Goal: Task Accomplishment & Management: Manage account settings

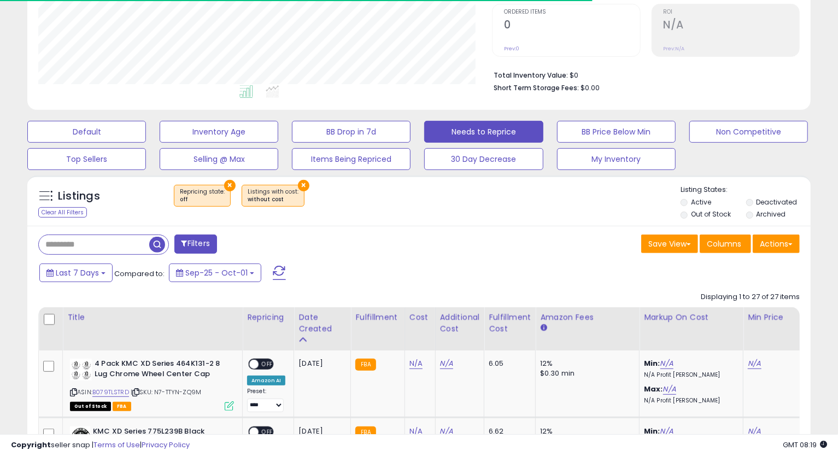
scroll to position [224, 0]
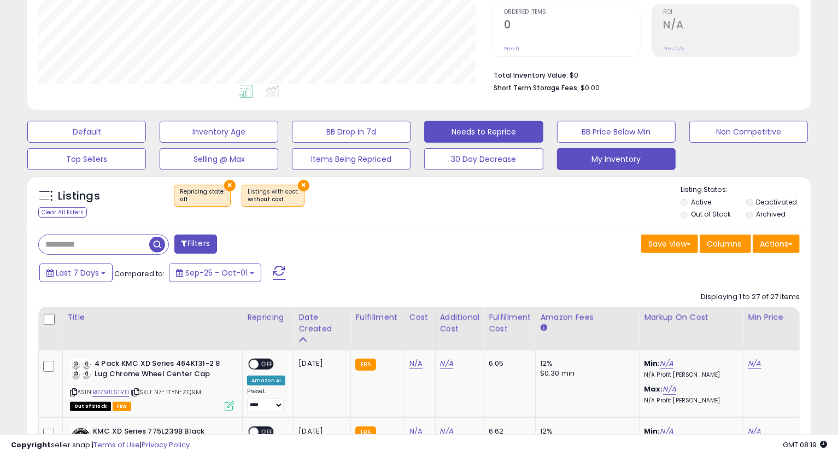
click at [579, 157] on button "My Inventory" at bounding box center [616, 159] width 119 height 22
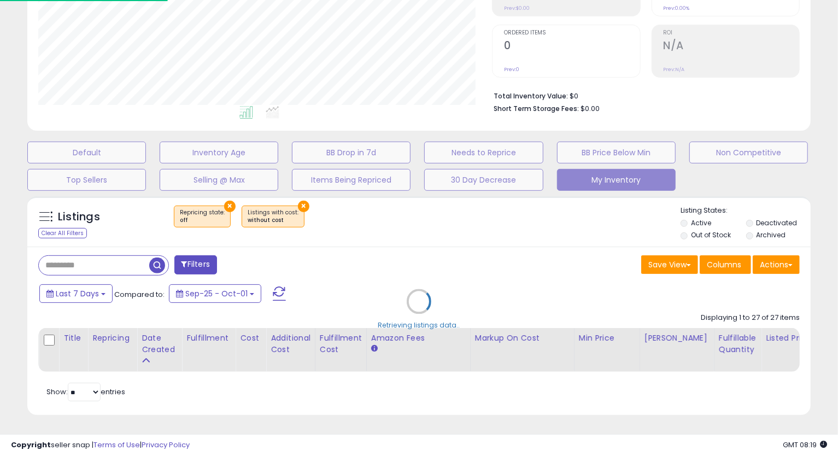
scroll to position [224, 459]
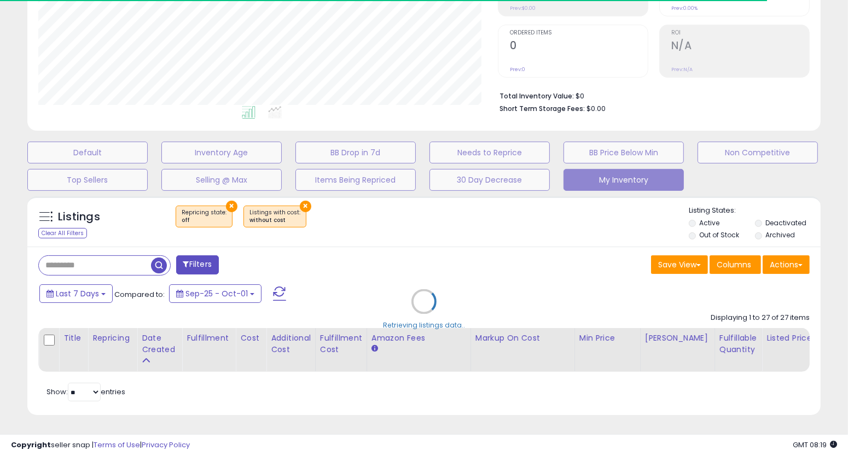
select select "**"
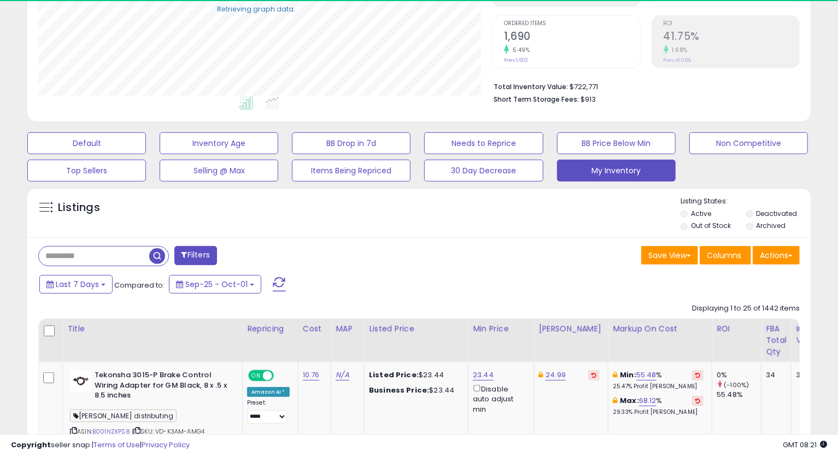
scroll to position [546572, 546341]
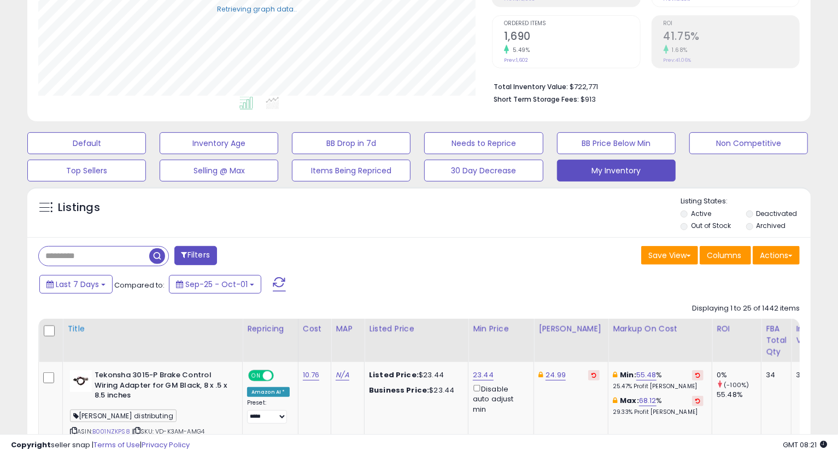
click at [73, 329] on div "Title" at bounding box center [152, 328] width 171 height 11
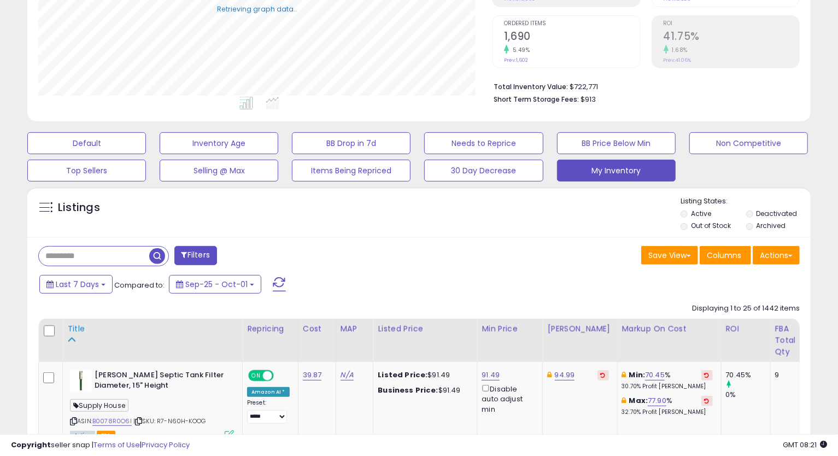
click at [70, 332] on div "Title" at bounding box center [152, 328] width 171 height 11
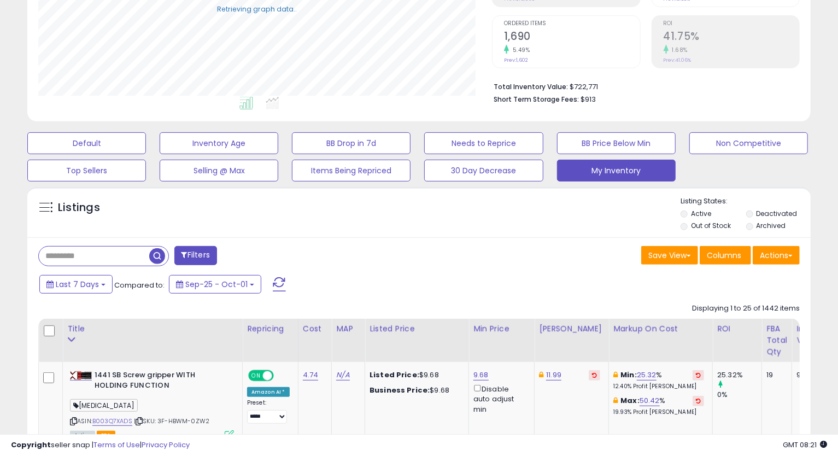
click at [432, 249] on div "Save View Save As New View Update Current View Columns Actions Import Export Vi…" at bounding box center [613, 256] width 389 height 21
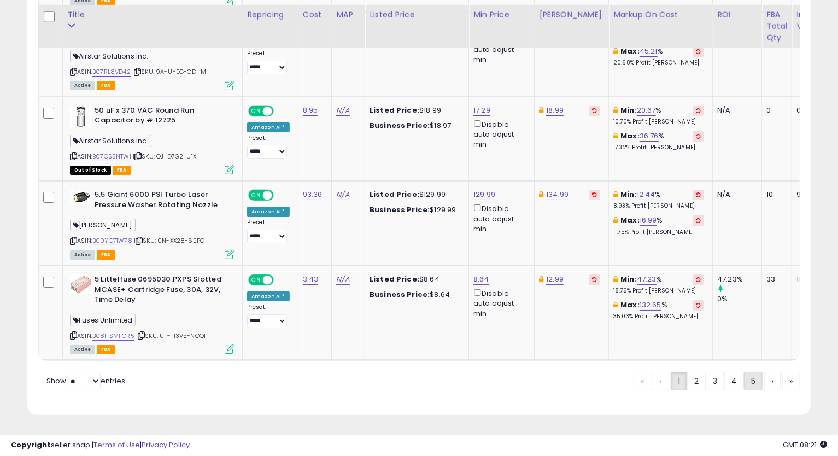
click at [752, 383] on link "5" at bounding box center [753, 381] width 19 height 19
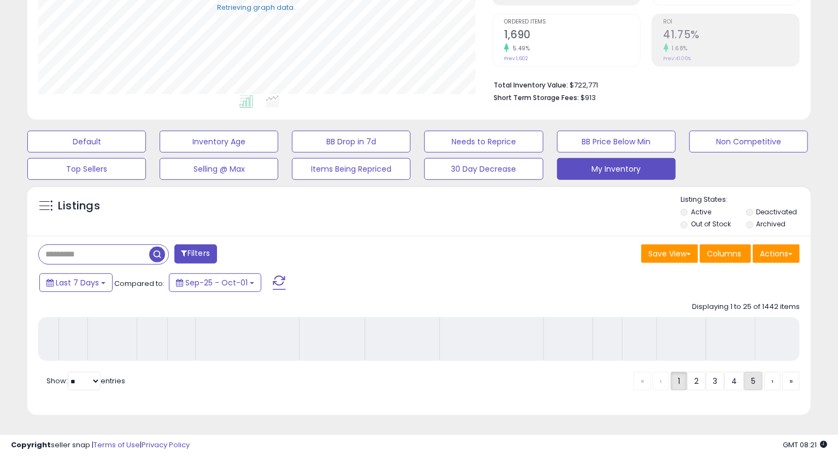
scroll to position [223, 0]
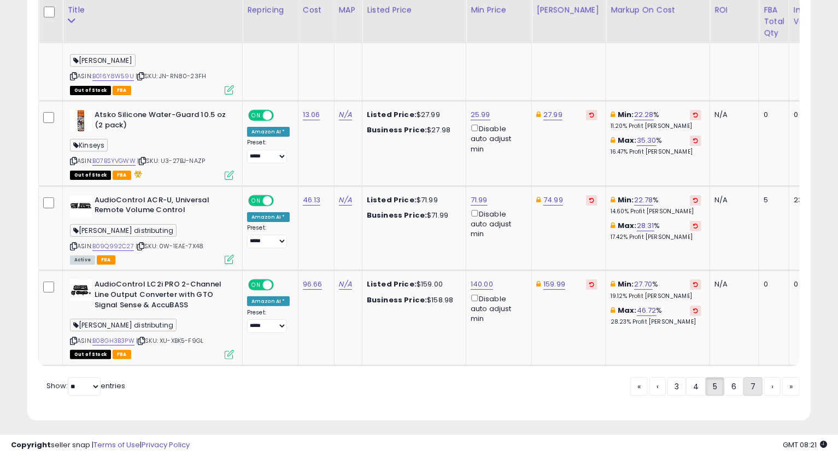
click at [756, 380] on link "7" at bounding box center [753, 386] width 19 height 19
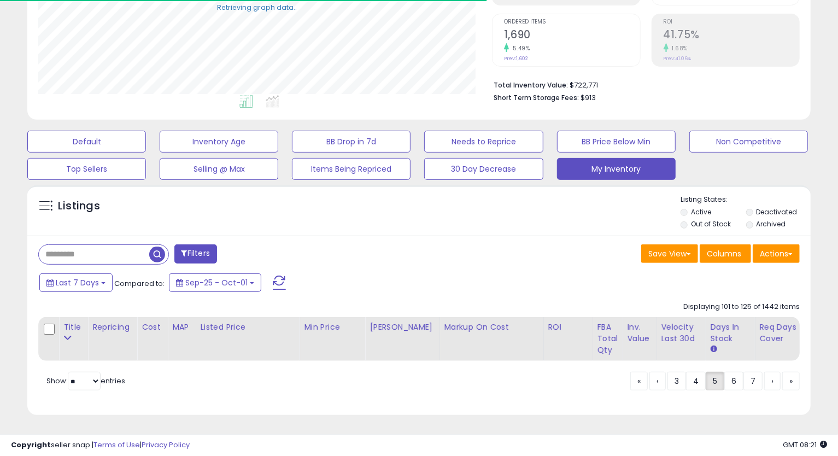
click at [818, 346] on div "Listings Active" at bounding box center [419, 304] width 800 height 249
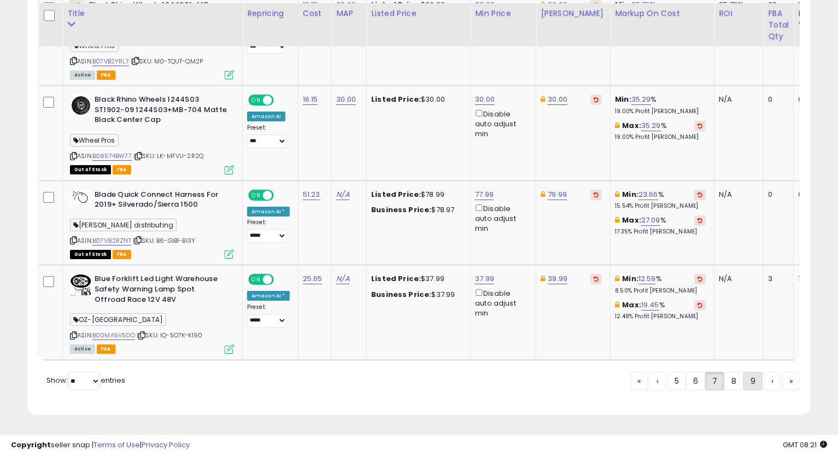
click at [756, 382] on link "9" at bounding box center [753, 381] width 19 height 19
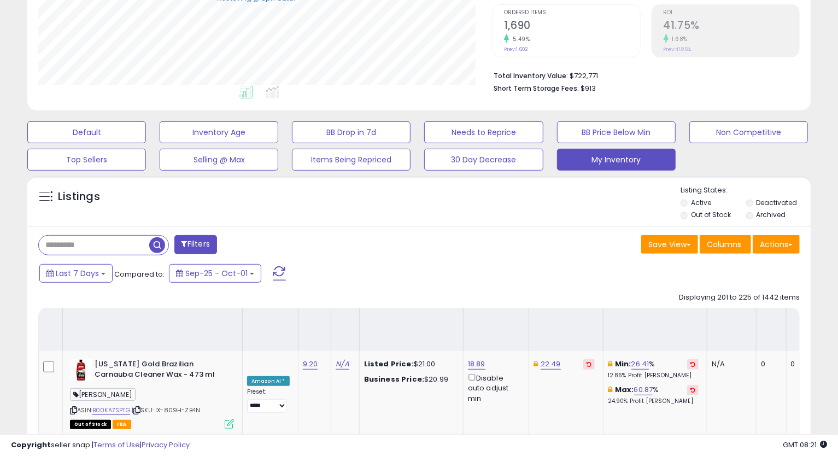
scroll to position [2504, 0]
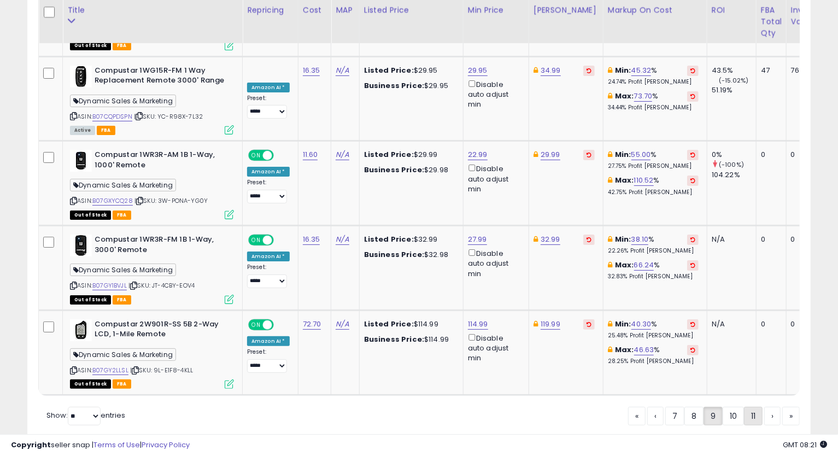
click at [755, 407] on link "11" at bounding box center [753, 416] width 19 height 19
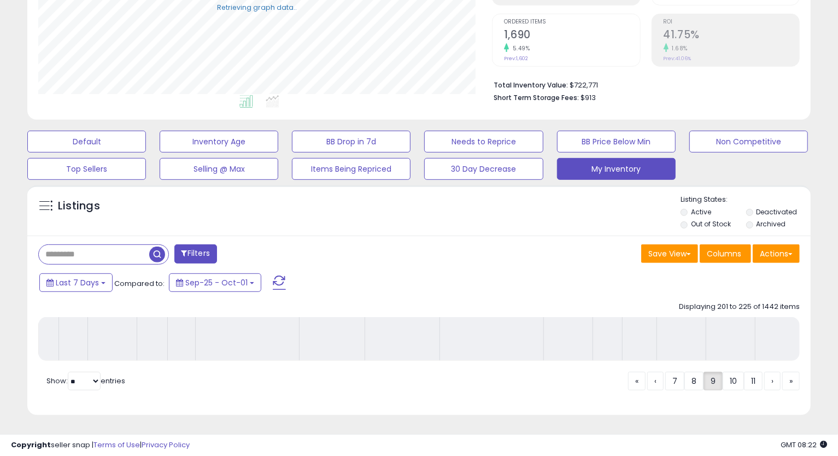
scroll to position [223, 0]
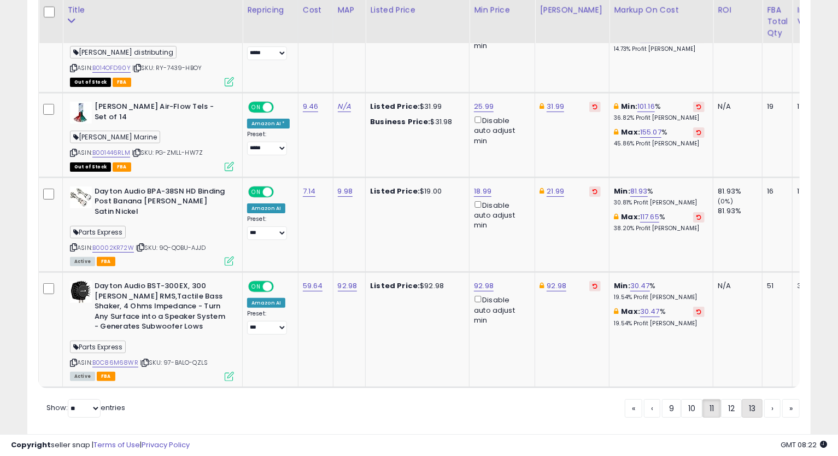
click at [749, 399] on link "13" at bounding box center [752, 408] width 21 height 19
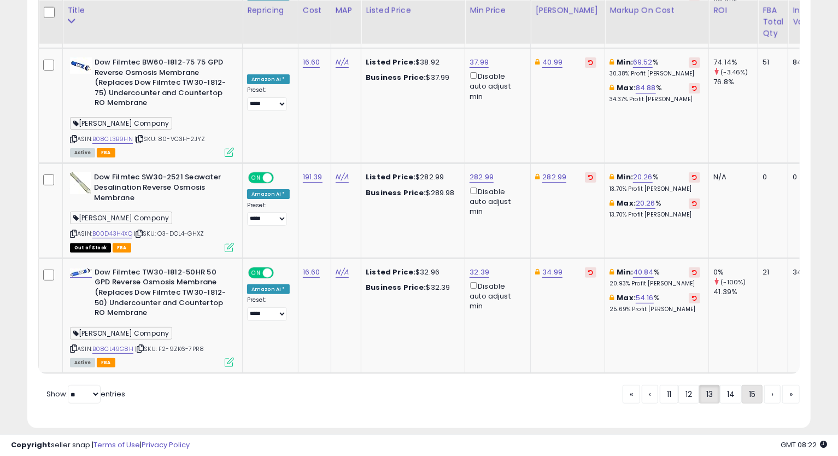
click at [749, 387] on link "15" at bounding box center [752, 394] width 21 height 19
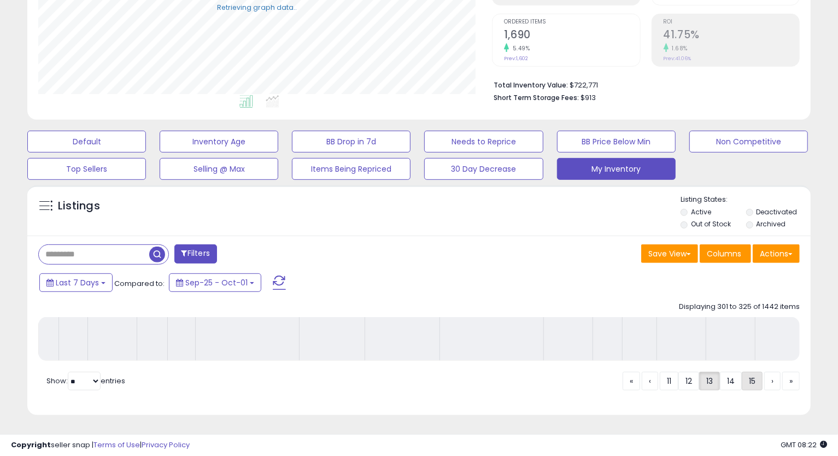
scroll to position [223, 0]
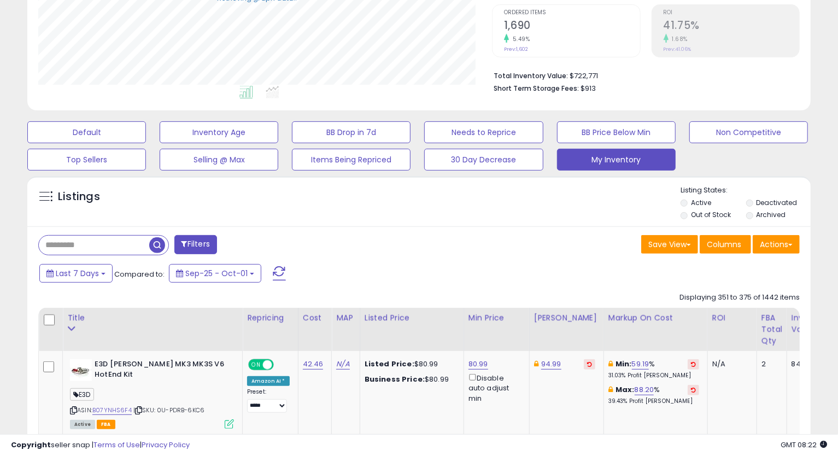
click at [807, 281] on div "Last 7 Days Compared to: Sep-25 - Oct-01" at bounding box center [419, 274] width 778 height 25
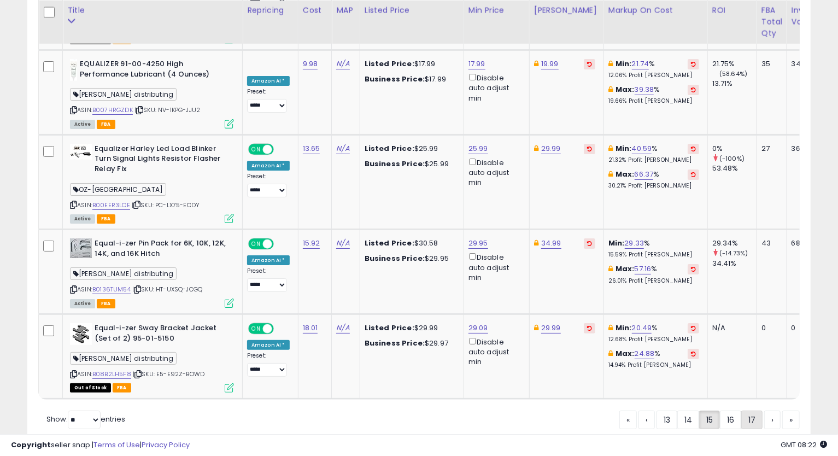
click at [754, 411] on link "17" at bounding box center [751, 420] width 21 height 19
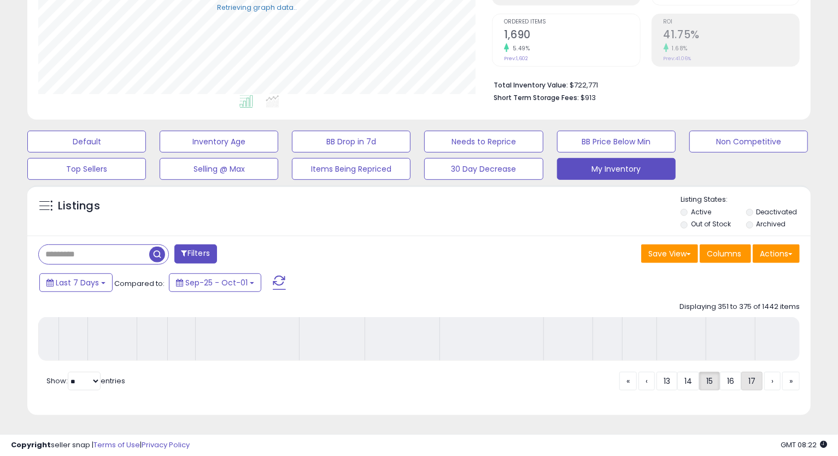
scroll to position [223, 0]
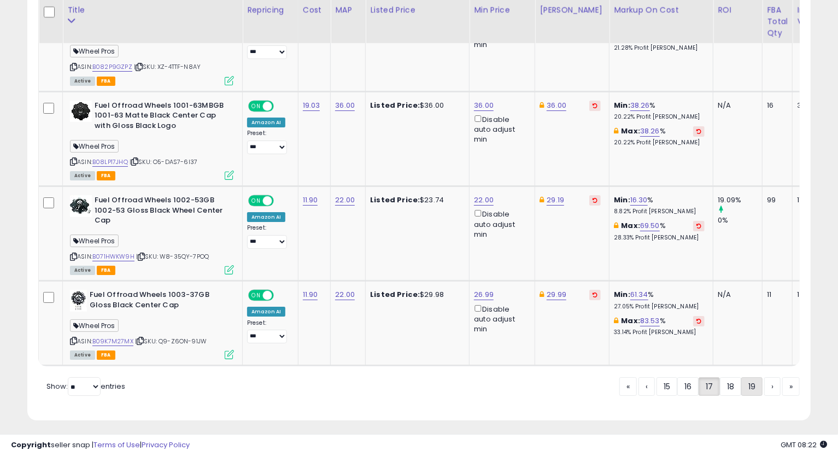
click at [749, 380] on link "19" at bounding box center [751, 386] width 21 height 19
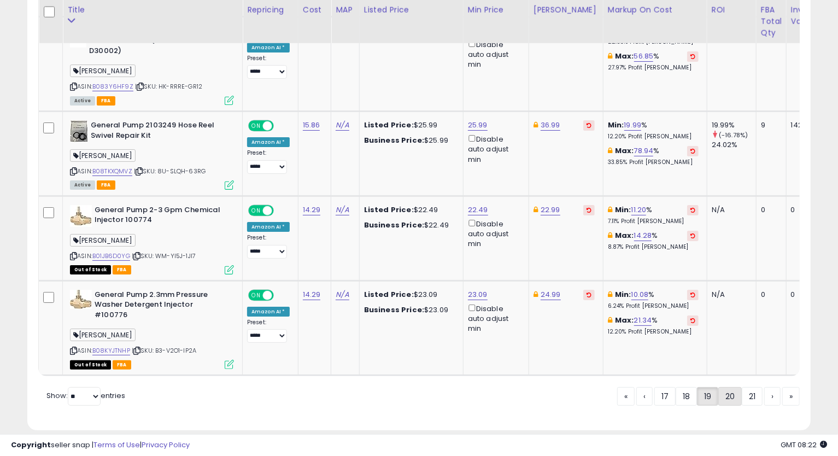
click at [726, 387] on link "20" at bounding box center [730, 396] width 24 height 19
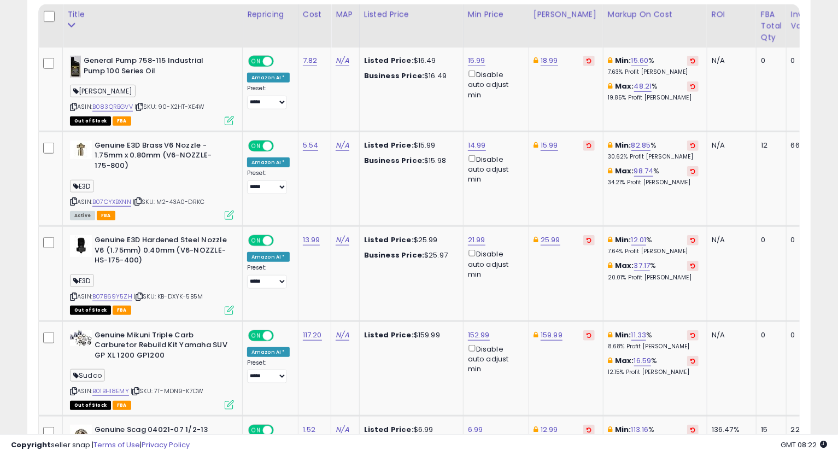
scroll to position [587, 0]
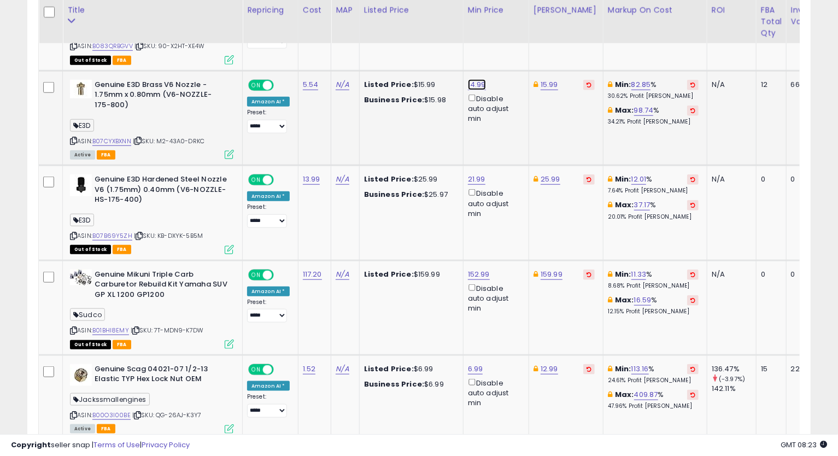
click at [476, 83] on link "14.99" at bounding box center [477, 84] width 18 height 11
type input "*****"
click button "submit" at bounding box center [504, 46] width 19 height 16
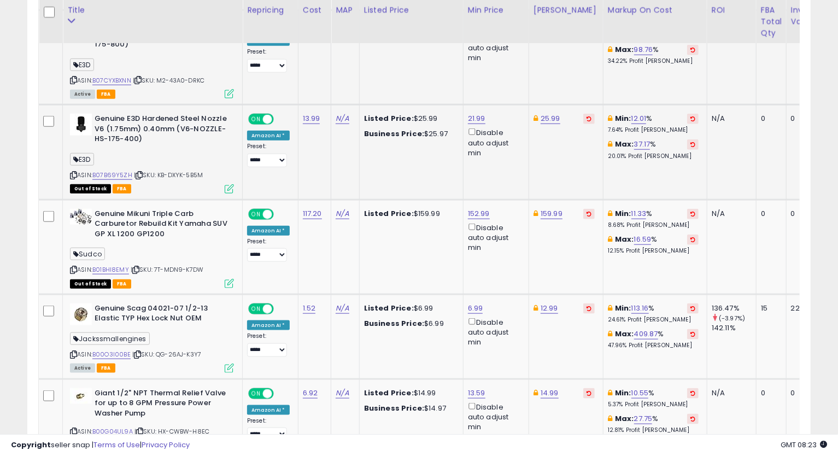
scroll to position [709, 0]
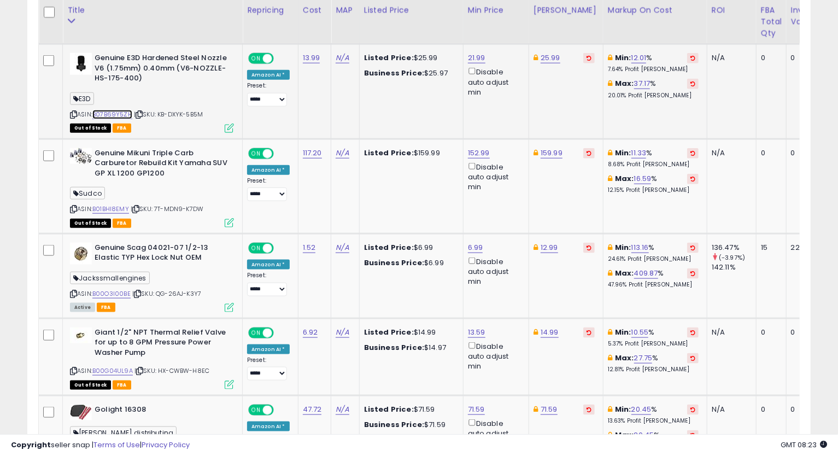
click at [123, 116] on link "B07B69Y5ZH" at bounding box center [112, 114] width 40 height 9
click at [548, 55] on link "25.99" at bounding box center [551, 57] width 20 height 11
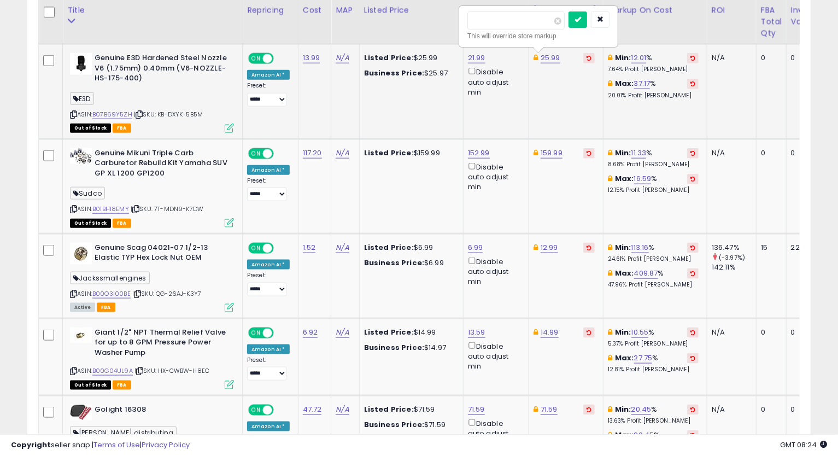
type input "*****"
click button "submit" at bounding box center [578, 19] width 19 height 16
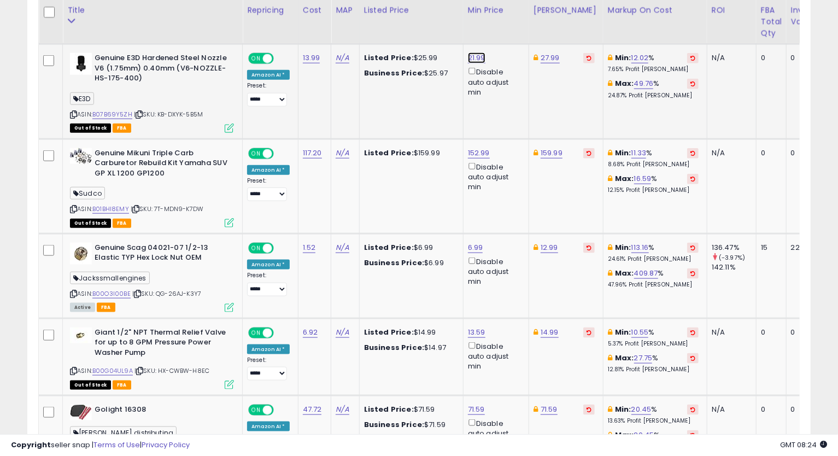
click at [472, 57] on link "21.99" at bounding box center [476, 57] width 17 height 11
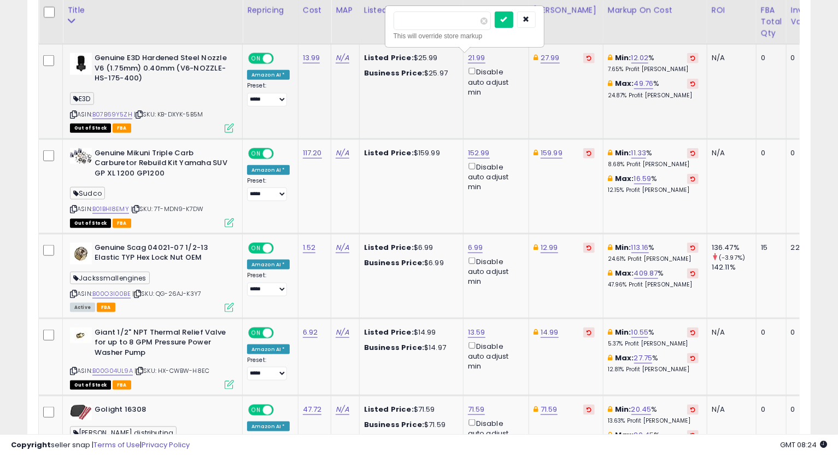
type input "*****"
click button "submit" at bounding box center [504, 19] width 19 height 16
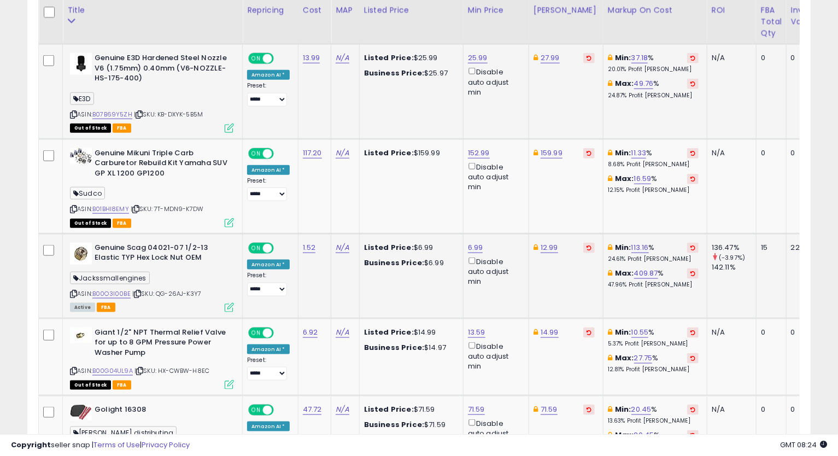
scroll to position [770, 0]
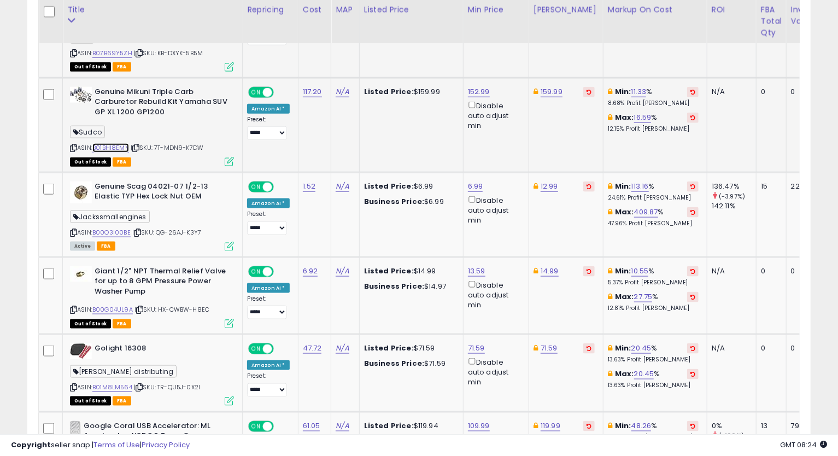
click at [115, 149] on link "B01BHI8EMY" at bounding box center [110, 147] width 37 height 9
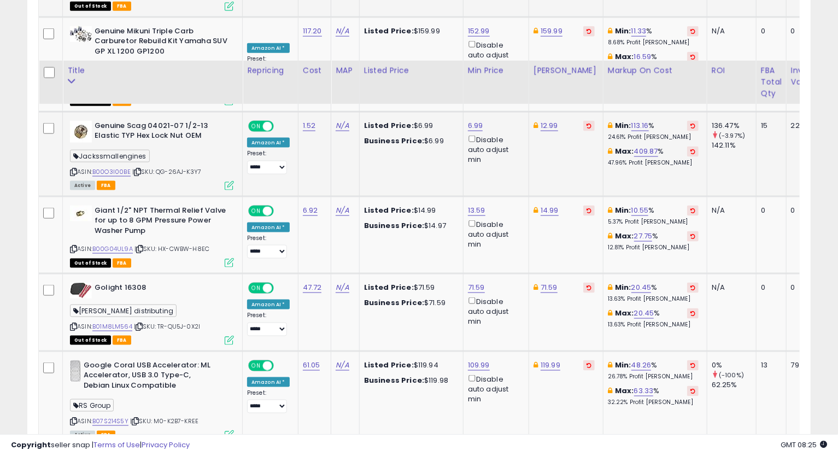
scroll to position [891, 0]
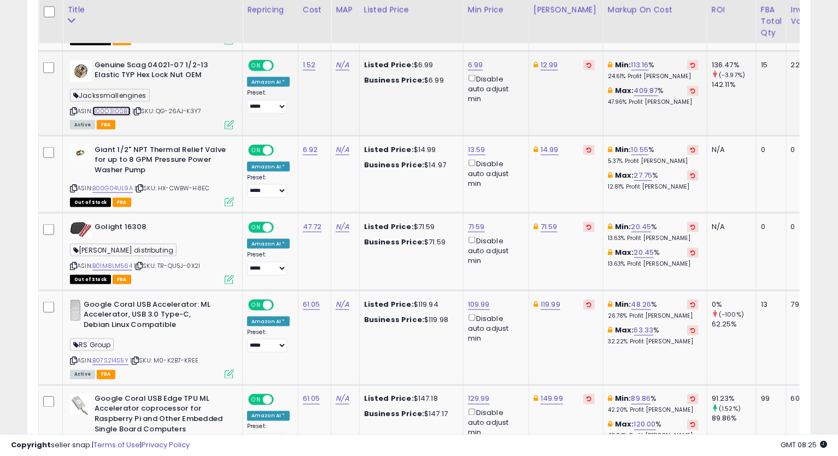
click at [114, 109] on link "B00O3I00BE" at bounding box center [111, 111] width 38 height 9
click at [77, 107] on div "ASIN: B00O3I00BE | SKU: QG-26AJ-K3Y7 Active FBA" at bounding box center [152, 94] width 164 height 68
click at [74, 109] on icon at bounding box center [73, 111] width 7 height 6
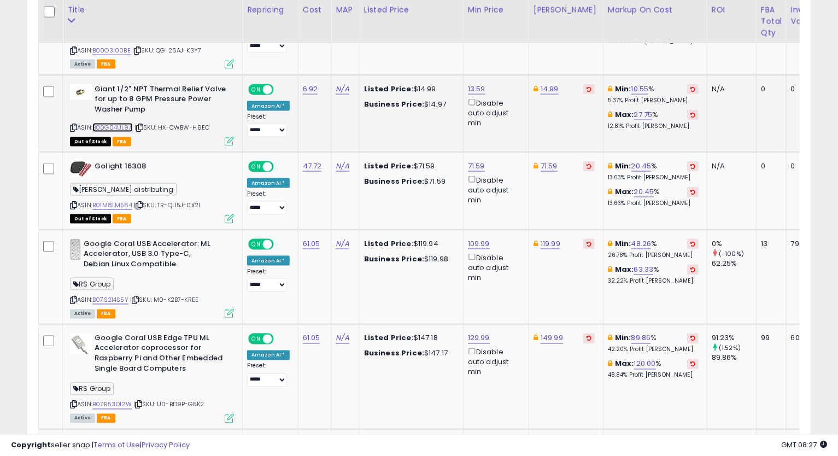
click at [112, 124] on link "B00G04UL9A" at bounding box center [112, 127] width 40 height 9
click at [541, 92] on link "14.99" at bounding box center [550, 89] width 18 height 11
type input "*****"
click button "submit" at bounding box center [577, 50] width 19 height 16
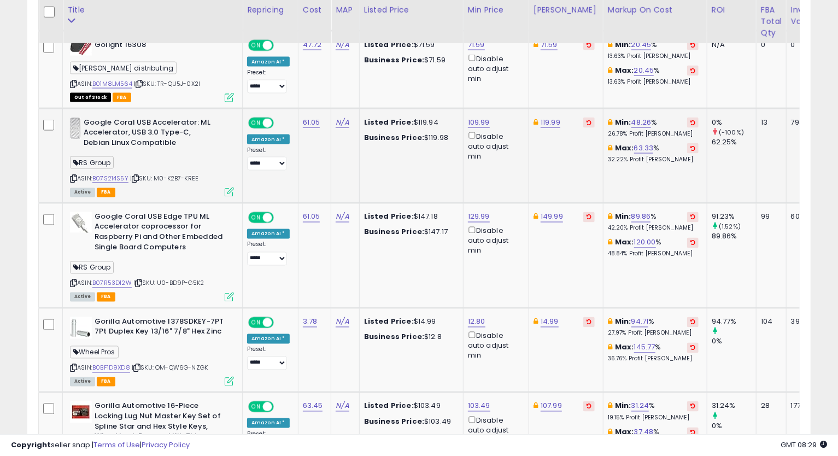
scroll to position [1013, 0]
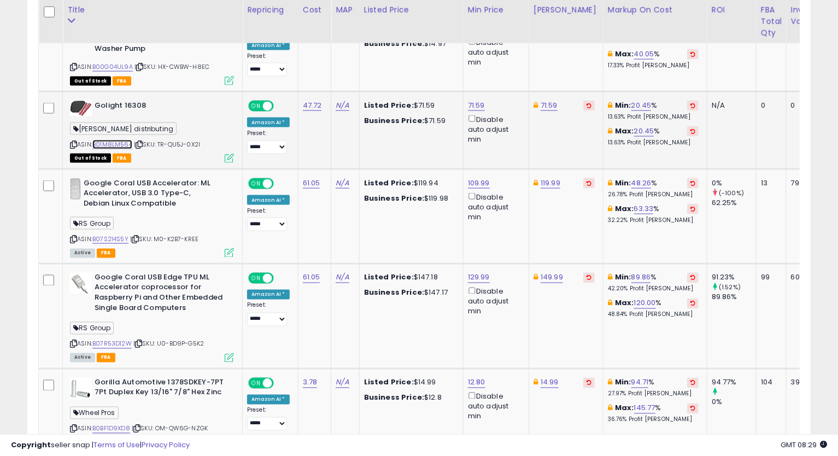
click at [114, 145] on link "B01M8LM564" at bounding box center [112, 144] width 40 height 9
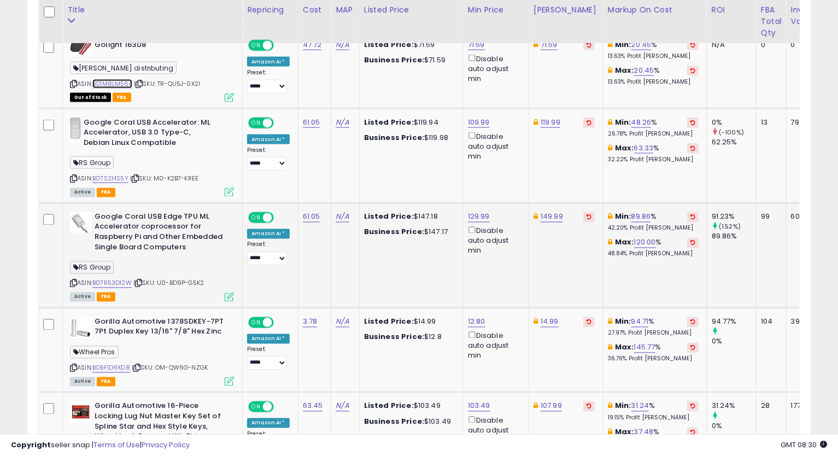
scroll to position [1134, 0]
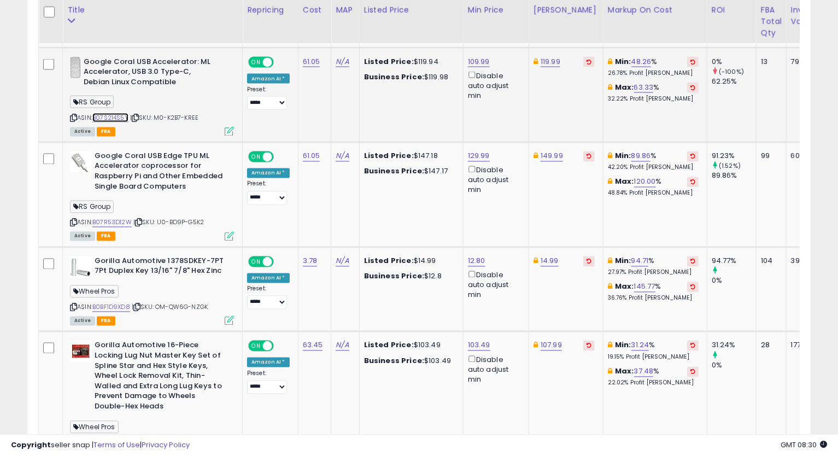
click at [96, 116] on link "B07S214S5Y" at bounding box center [110, 117] width 36 height 9
click at [74, 115] on icon at bounding box center [73, 118] width 7 height 6
click at [546, 62] on link "119.99" at bounding box center [551, 61] width 20 height 11
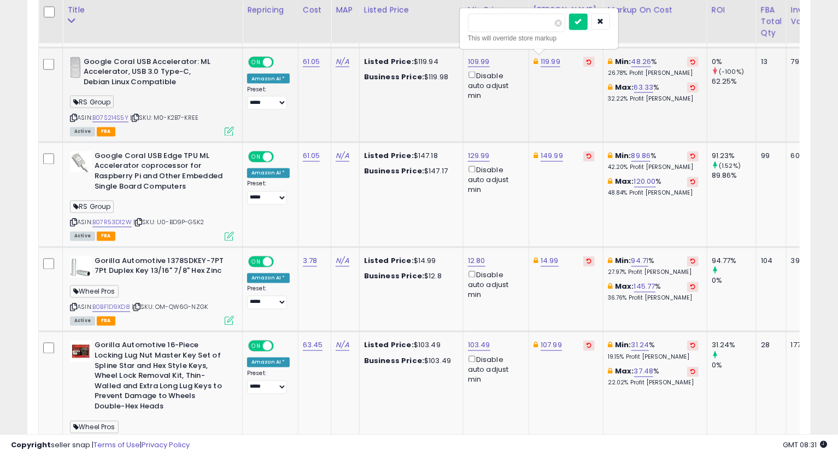
type input "******"
click button "submit" at bounding box center [578, 22] width 19 height 16
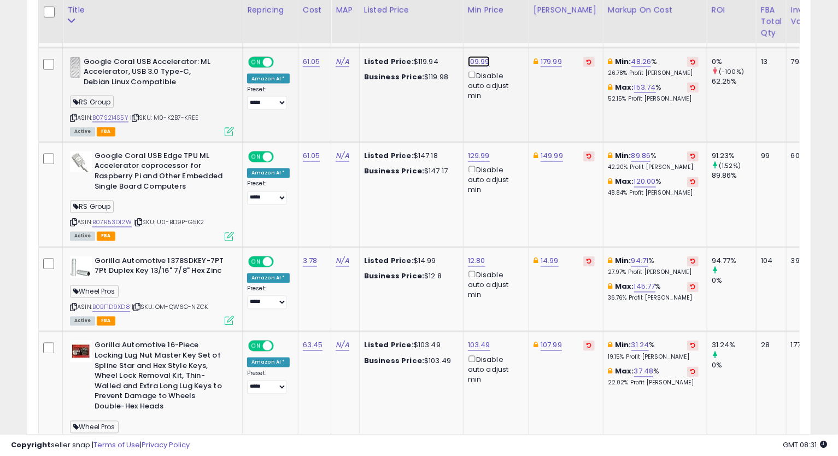
click at [478, 59] on link "109.99" at bounding box center [479, 61] width 22 height 11
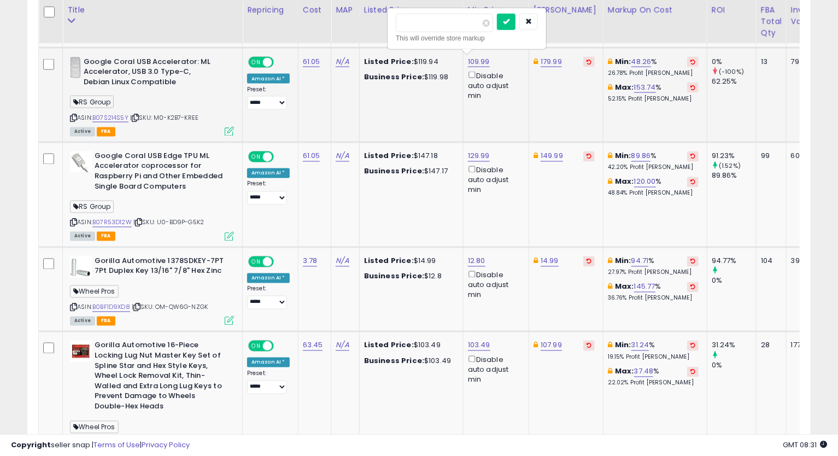
type input "***"
type input "******"
click button "submit" at bounding box center [506, 22] width 19 height 16
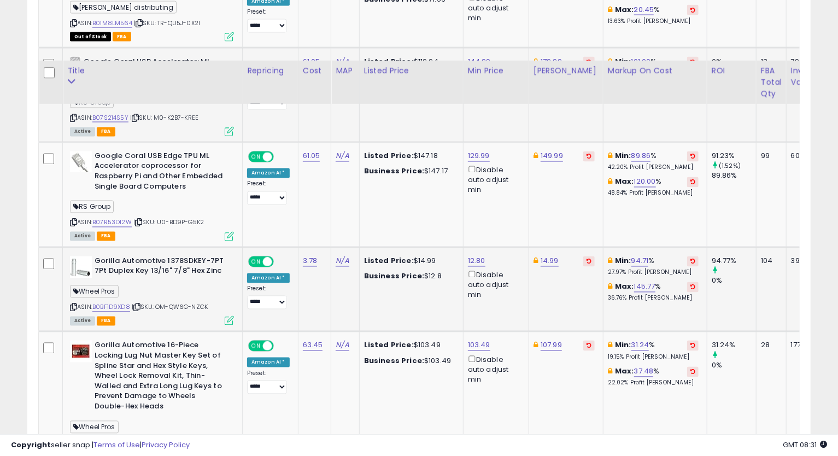
scroll to position [1195, 0]
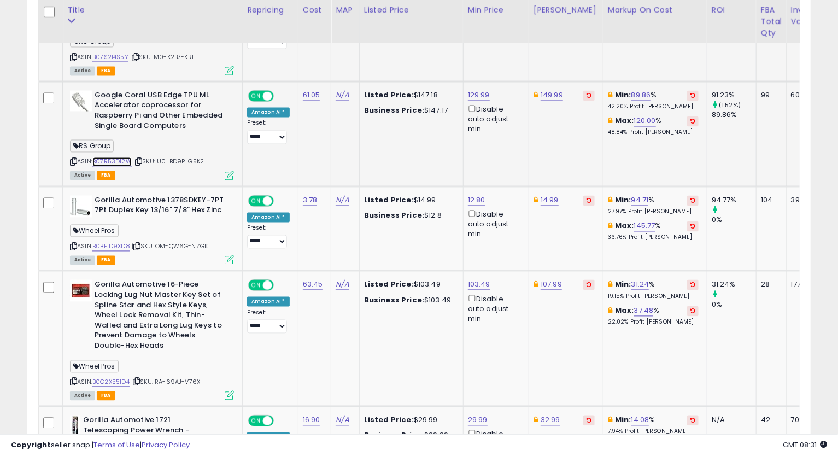
click at [125, 161] on link "B07R53D12W" at bounding box center [111, 161] width 39 height 9
click at [72, 162] on icon at bounding box center [73, 162] width 7 height 6
click at [559, 90] on link "149.99" at bounding box center [552, 95] width 22 height 11
type input "******"
click button "submit" at bounding box center [579, 56] width 19 height 16
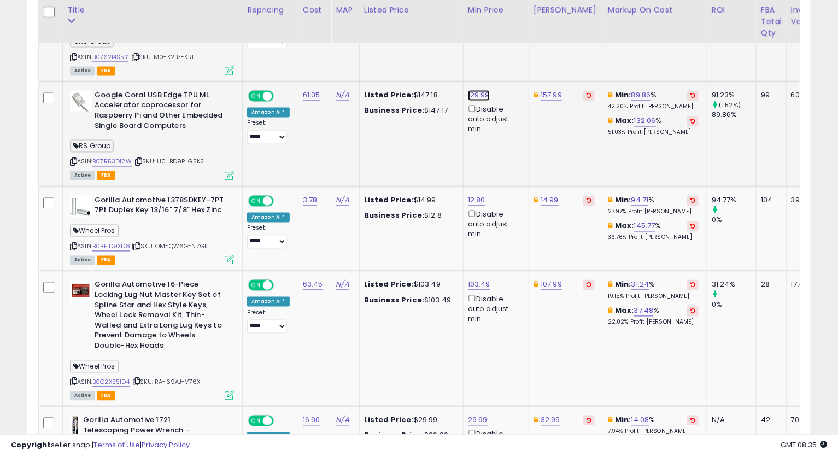
click at [480, 93] on link "129.99" at bounding box center [479, 95] width 22 height 11
type input "******"
click button "submit" at bounding box center [506, 56] width 19 height 16
click at [473, 96] on link "133.99" at bounding box center [479, 95] width 22 height 11
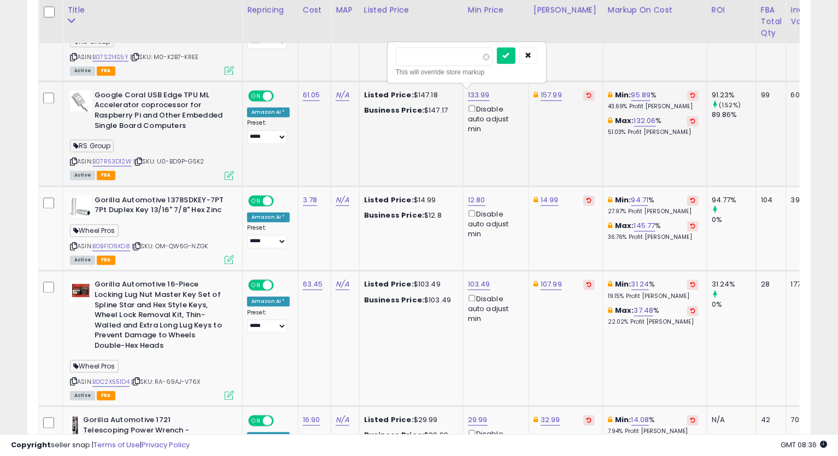
type input "******"
click button "submit" at bounding box center [506, 56] width 19 height 16
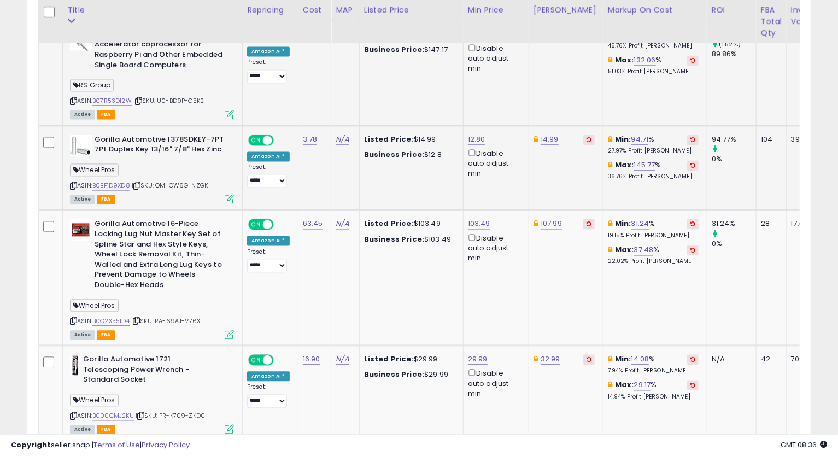
scroll to position [1317, 0]
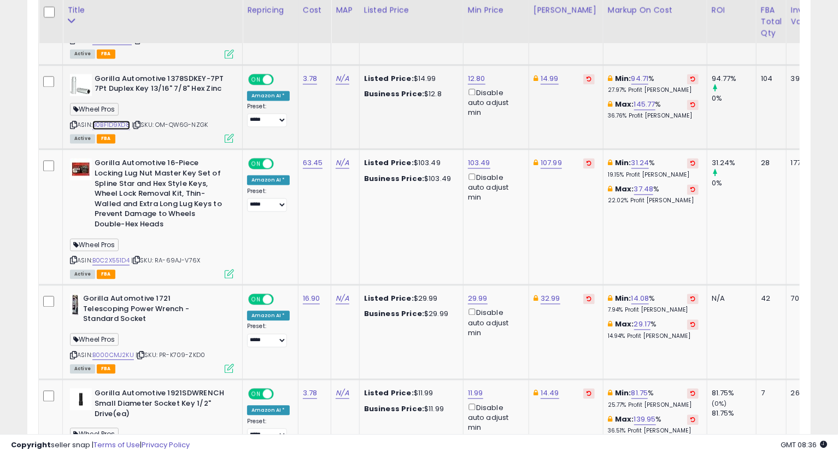
click at [124, 120] on link "B0BF1D9XD8" at bounding box center [111, 124] width 38 height 9
click at [72, 125] on icon at bounding box center [73, 125] width 7 height 6
click at [475, 78] on link "12.80" at bounding box center [476, 78] width 17 height 11
type input "*****"
click button "submit" at bounding box center [504, 39] width 19 height 16
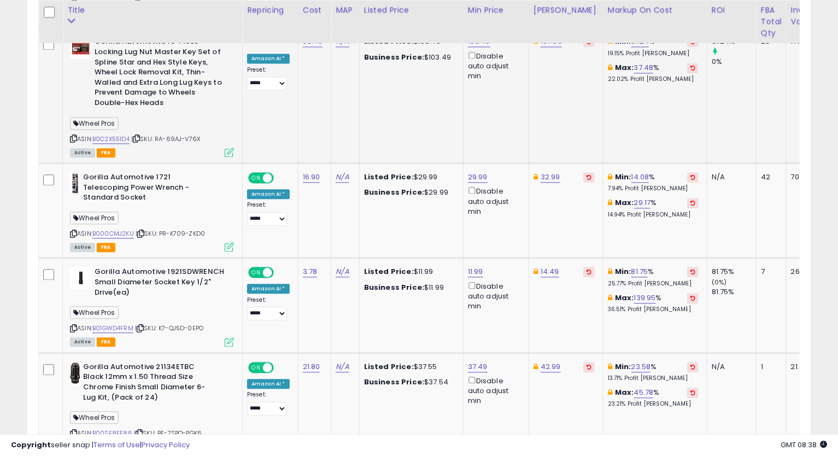
scroll to position [1377, 0]
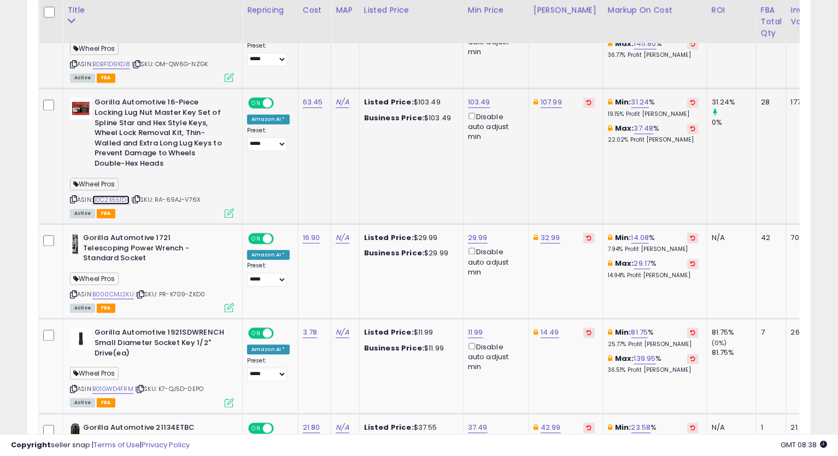
click at [118, 195] on link "B0C2X551D4" at bounding box center [110, 199] width 37 height 9
click at [74, 196] on icon at bounding box center [73, 199] width 7 height 6
click at [468, 97] on link "103.49" at bounding box center [479, 102] width 22 height 11
type input "******"
click button "submit" at bounding box center [506, 62] width 19 height 16
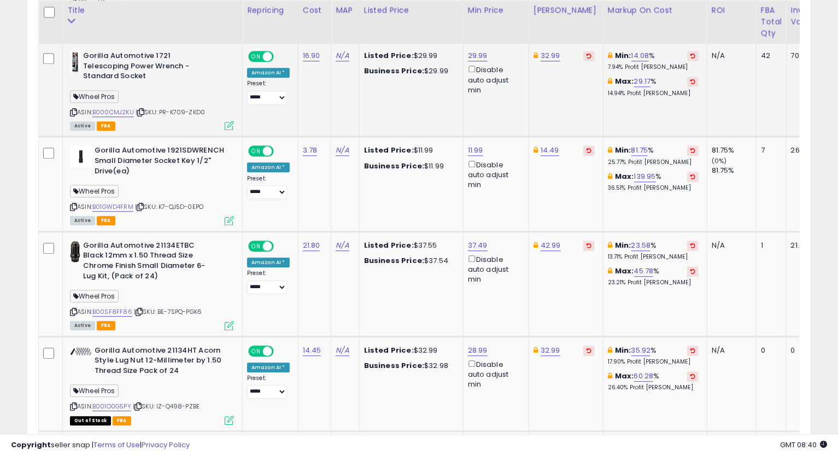
scroll to position [1499, 0]
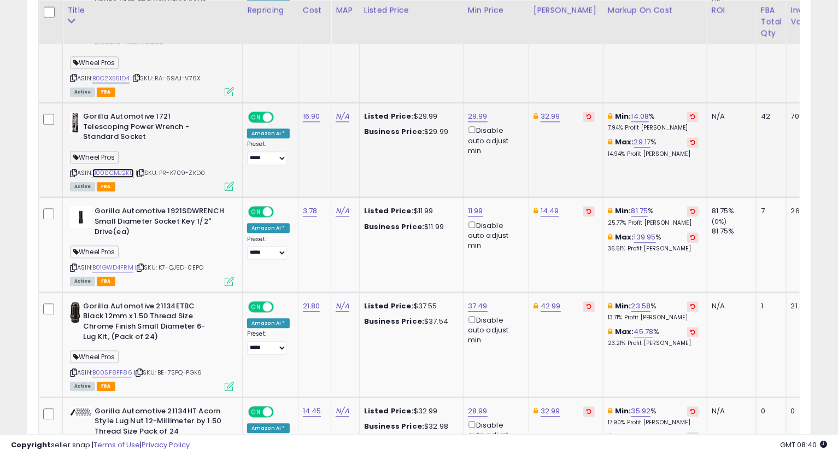
click at [114, 168] on link "B000CMJ2KU" at bounding box center [113, 172] width 42 height 9
click at [74, 170] on icon at bounding box center [73, 173] width 7 height 6
click at [468, 111] on link "29.99" at bounding box center [478, 116] width 20 height 11
drag, startPoint x: 451, startPoint y: 66, endPoint x: 319, endPoint y: 97, distance: 134.8
click at [312, 67] on tbody "General Pump 758-115 Industrial Pump 100 Series Oil Kleen-Rite ASIN: B083QRBGVV…" at bounding box center [532, 263] width 987 height 2377
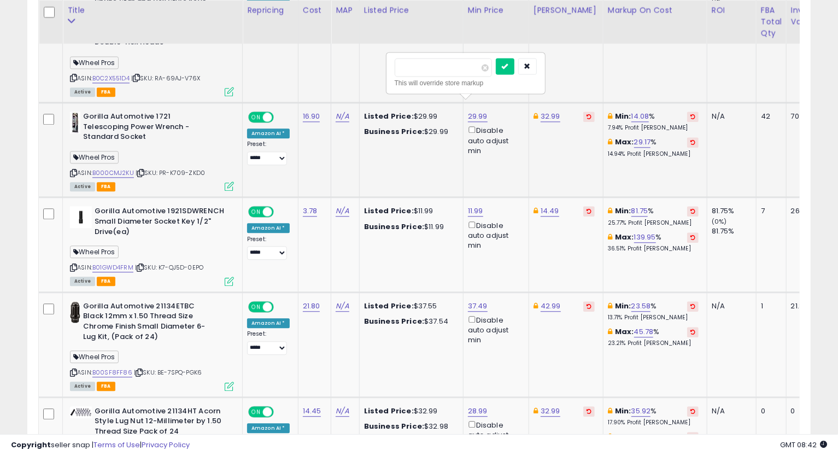
type input "*****"
click button "submit" at bounding box center [505, 66] width 19 height 16
click at [548, 111] on link "32.99" at bounding box center [551, 116] width 20 height 11
click at [604, 64] on icon "button" at bounding box center [600, 65] width 7 height 7
click at [77, 150] on div "ASIN: B000CMJ2KU | SKU: PR-K709-ZKD0 Active FBA" at bounding box center [152, 151] width 164 height 78
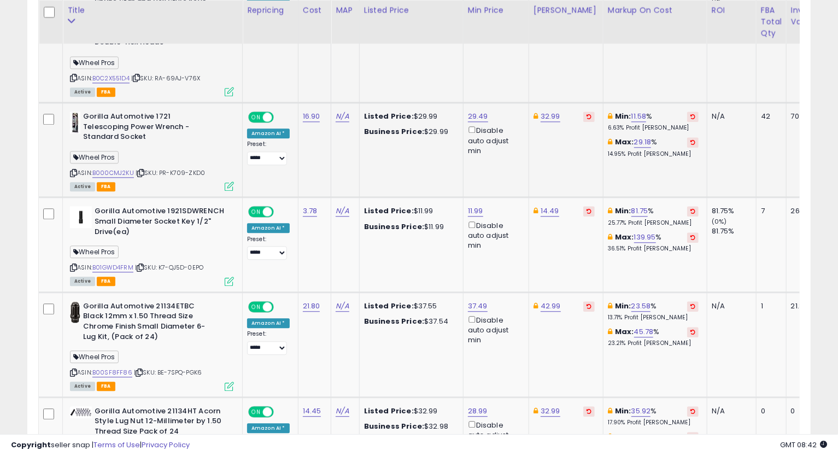
click at [73, 170] on icon at bounding box center [73, 173] width 7 height 6
click at [603, 250] on td "Min: 81.75 % 25.77% Profit [PERSON_NAME]: 139.95 % 36.51% Profit [PERSON_NAME]" at bounding box center [655, 244] width 104 height 95
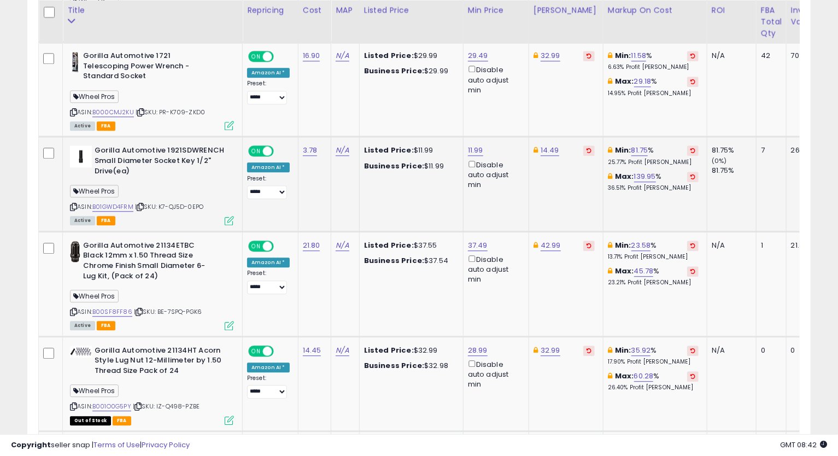
scroll to position [1620, 0]
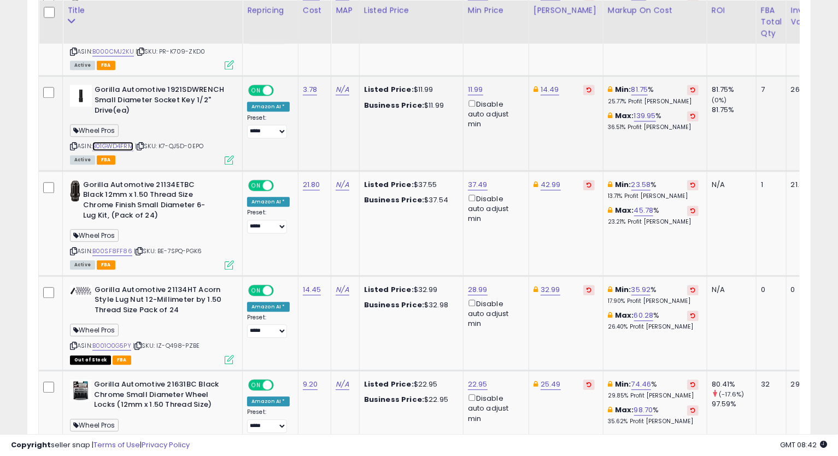
click at [126, 142] on link "B01GWD4FRM" at bounding box center [112, 146] width 41 height 9
click at [478, 84] on link "11.99" at bounding box center [475, 89] width 15 height 11
type input "*****"
click button "submit" at bounding box center [503, 29] width 19 height 16
click at [550, 84] on link "14.49" at bounding box center [550, 89] width 19 height 11
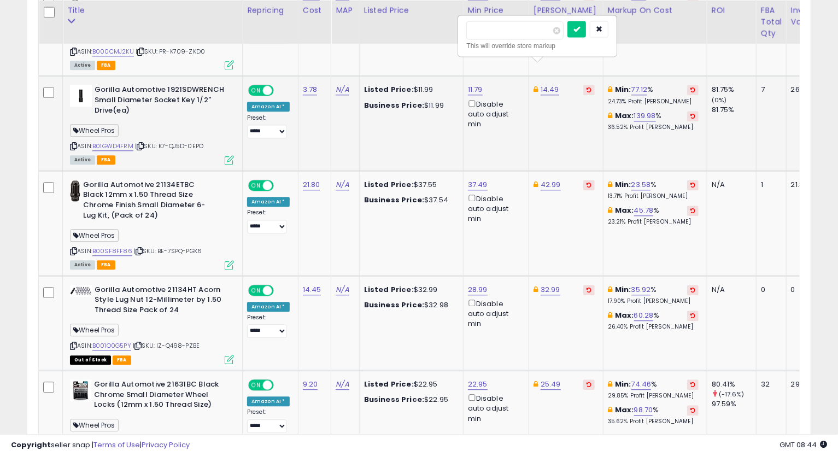
type input "*****"
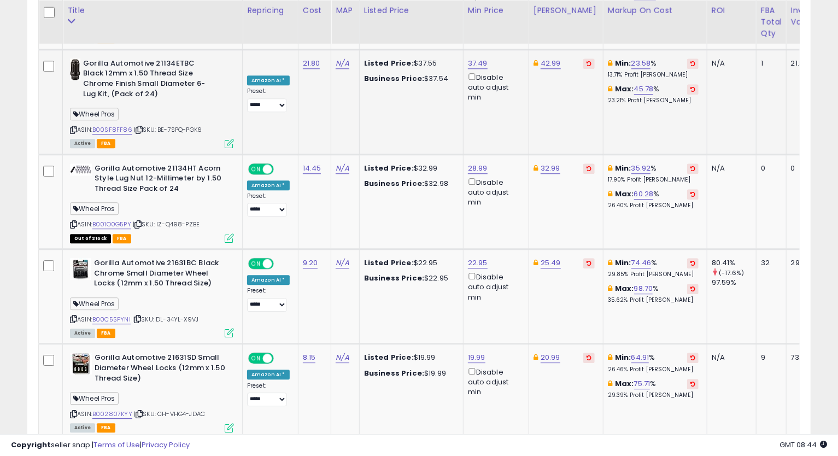
scroll to position [1681, 0]
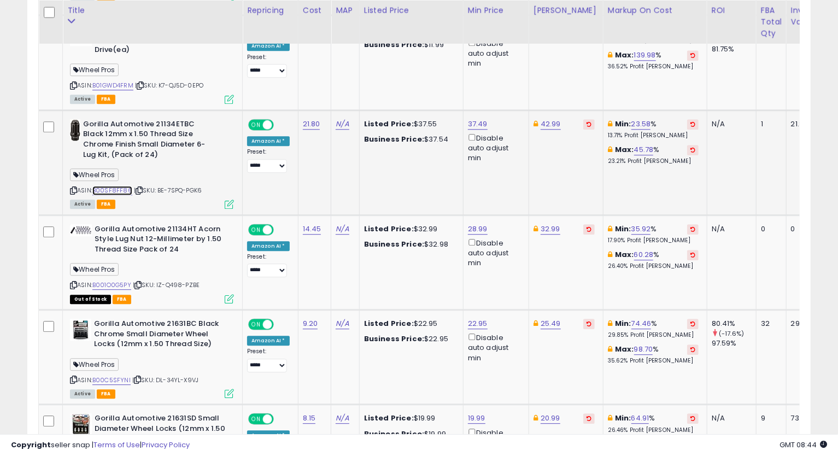
click at [120, 186] on link "B00SF8FF86" at bounding box center [112, 190] width 40 height 9
click at [541, 119] on link "42.99" at bounding box center [551, 124] width 20 height 11
type input "*"
type input "*****"
click button "submit" at bounding box center [578, 63] width 19 height 16
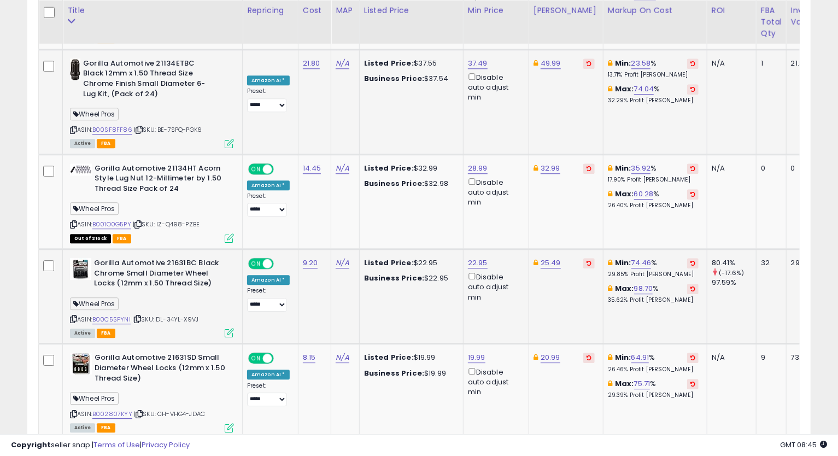
scroll to position [1802, 0]
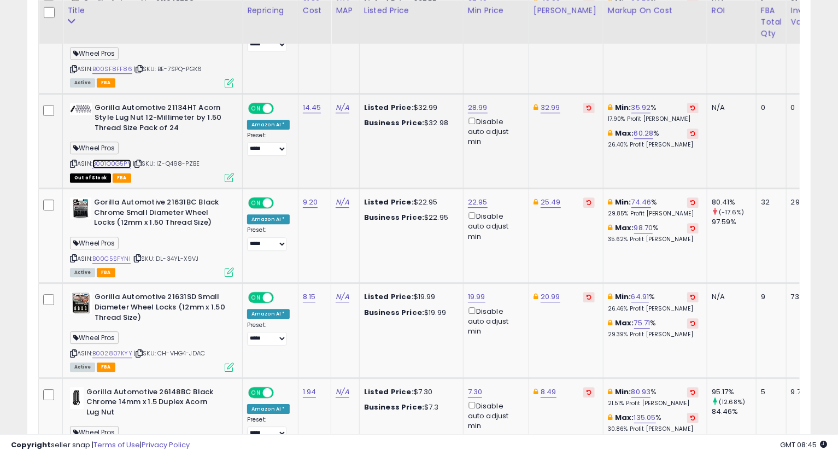
click at [125, 159] on link "B001O0G5PY" at bounding box center [111, 163] width 39 height 9
click at [541, 102] on link "32.99" at bounding box center [551, 107] width 20 height 11
type input "*****"
click button "submit" at bounding box center [578, 46] width 19 height 16
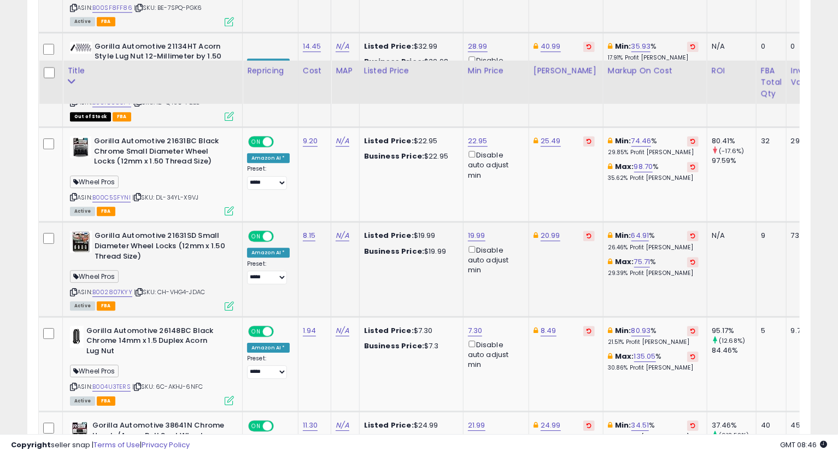
scroll to position [1924, 0]
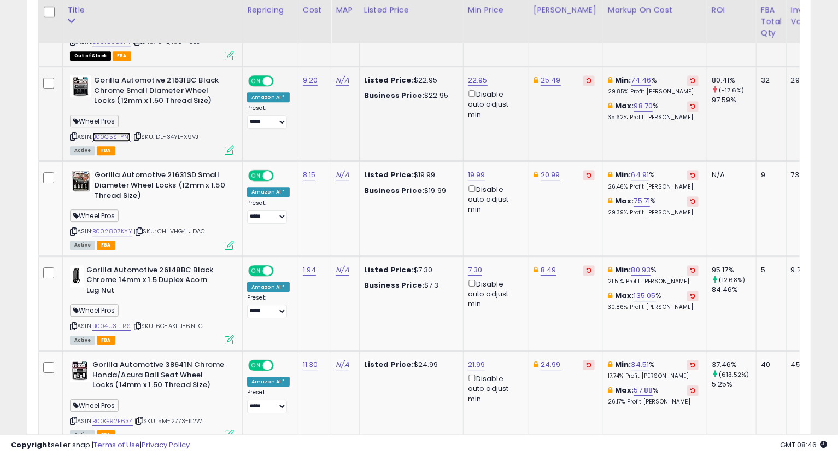
click at [121, 132] on link "B00C5SFYNI" at bounding box center [111, 136] width 38 height 9
click at [74, 133] on icon at bounding box center [73, 136] width 7 height 6
click at [541, 75] on link "25.49" at bounding box center [551, 80] width 20 height 11
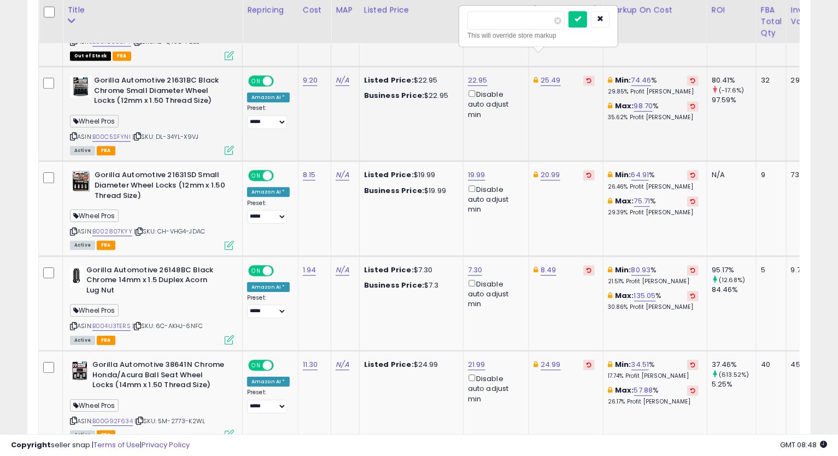
type input "*****"
click button "submit" at bounding box center [578, 19] width 19 height 16
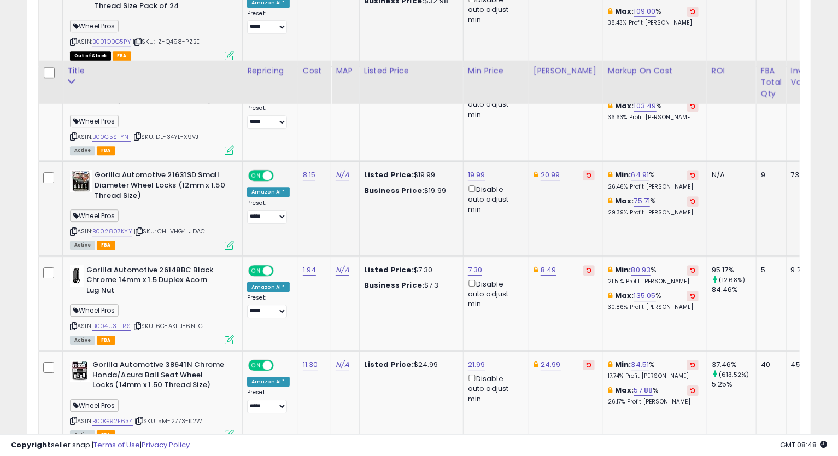
scroll to position [1985, 0]
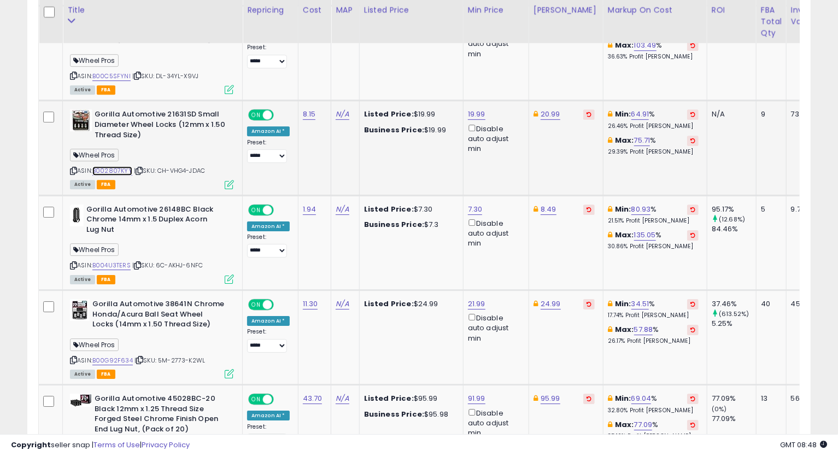
click at [117, 166] on link "B002807KYY" at bounding box center [112, 170] width 40 height 9
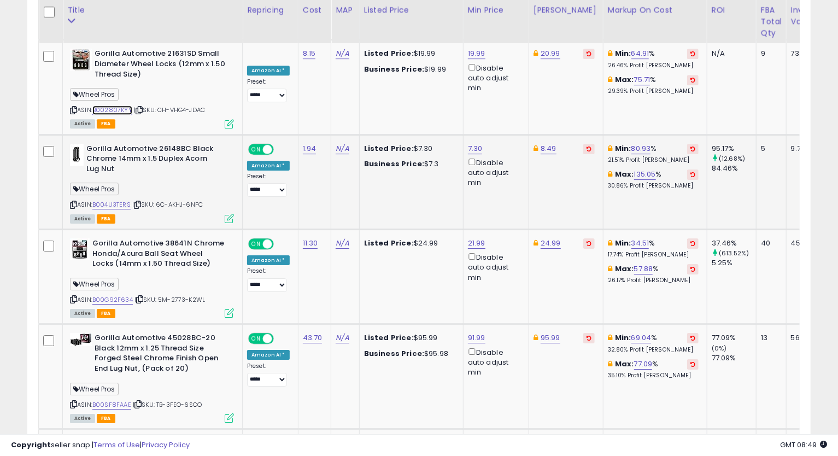
scroll to position [2106, 0]
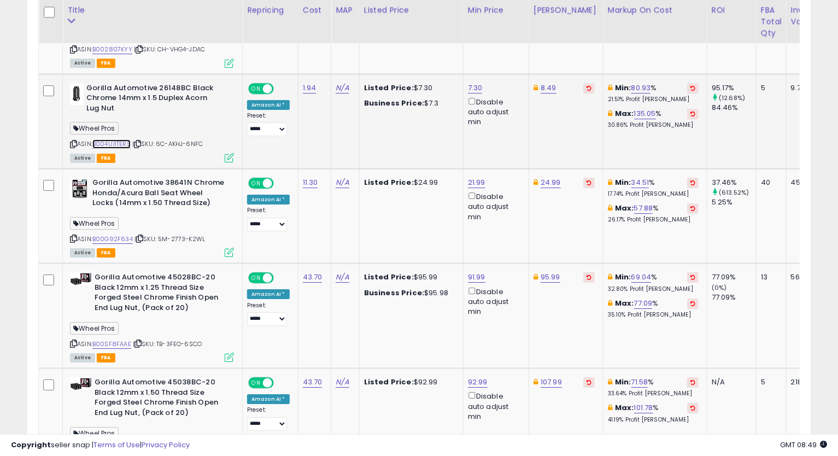
click at [109, 139] on link "B004U3TERS" at bounding box center [111, 143] width 38 height 9
click at [75, 141] on icon at bounding box center [73, 144] width 7 height 6
click at [474, 83] on link "7.30" at bounding box center [475, 88] width 15 height 11
type input "****"
click button "submit" at bounding box center [502, 26] width 19 height 16
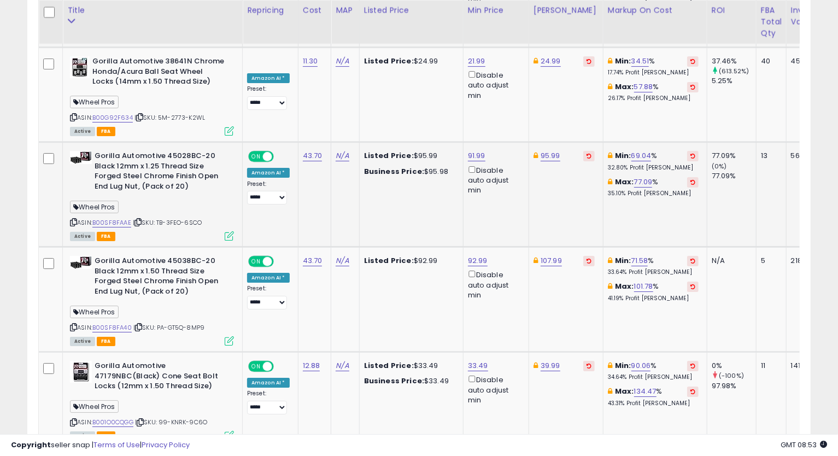
scroll to position [2167, 0]
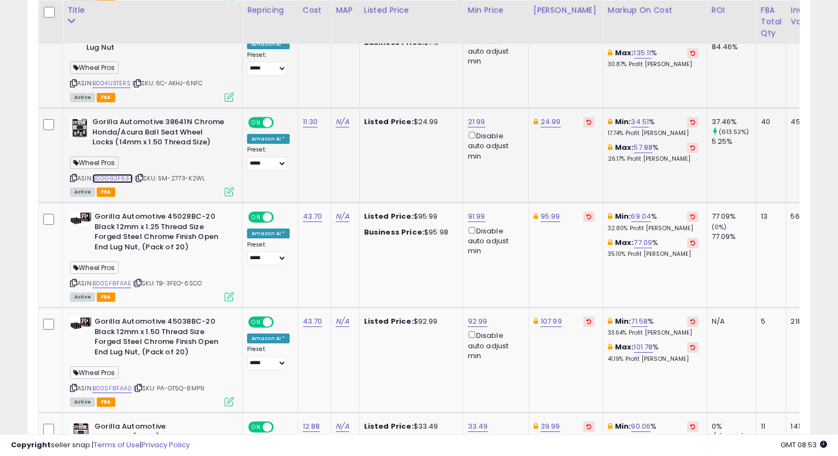
click at [119, 174] on link "B00G92F634" at bounding box center [112, 178] width 40 height 9
click at [73, 175] on icon at bounding box center [73, 178] width 7 height 6
click at [544, 116] on link "24.99" at bounding box center [551, 121] width 20 height 11
type input "*****"
click button "submit" at bounding box center [578, 60] width 19 height 16
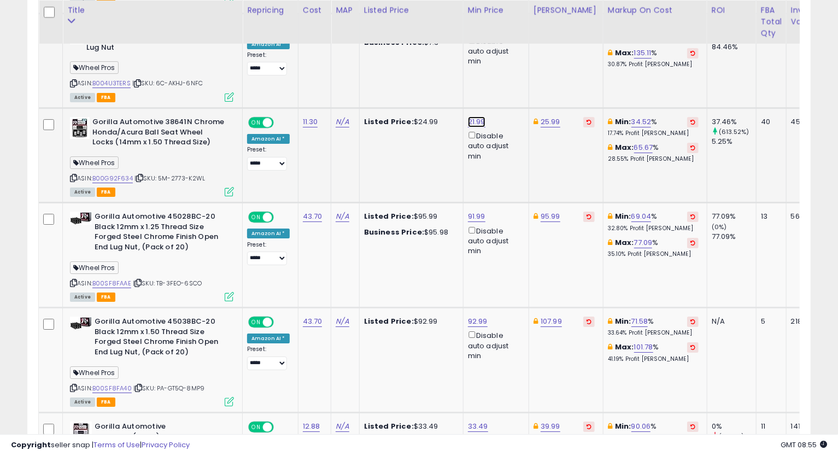
click at [477, 116] on link "21.99" at bounding box center [476, 121] width 17 height 11
type input "*****"
click button "submit" at bounding box center [504, 60] width 19 height 16
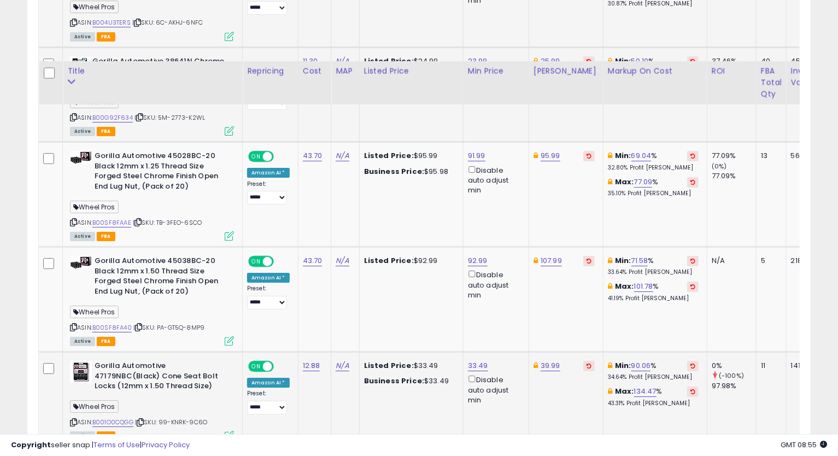
scroll to position [2288, 0]
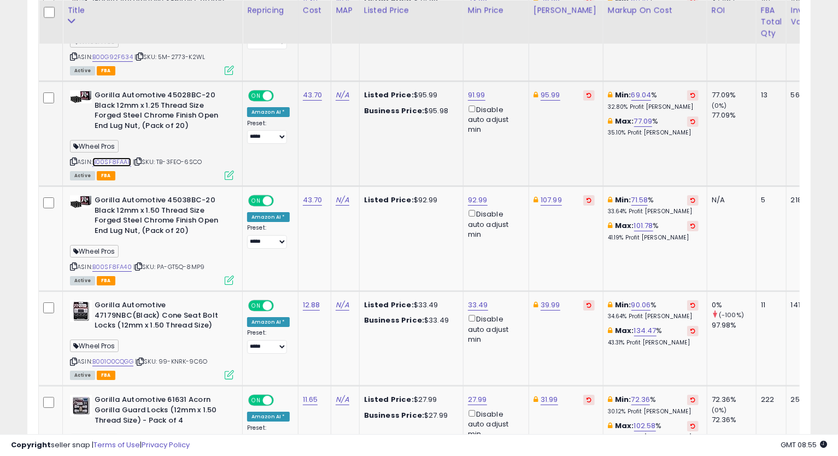
click at [114, 157] on link "B00SF8FAAE" at bounding box center [111, 161] width 39 height 9
click at [74, 159] on icon at bounding box center [73, 162] width 7 height 6
click at [107, 157] on link "B00SF8FAAE" at bounding box center [111, 161] width 39 height 9
click at [544, 90] on link "95.99" at bounding box center [551, 95] width 20 height 11
type input "*****"
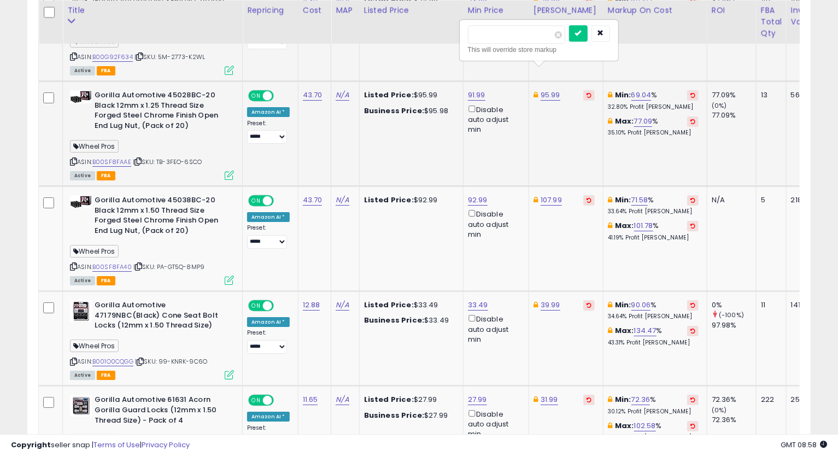
click button "submit" at bounding box center [578, 33] width 19 height 16
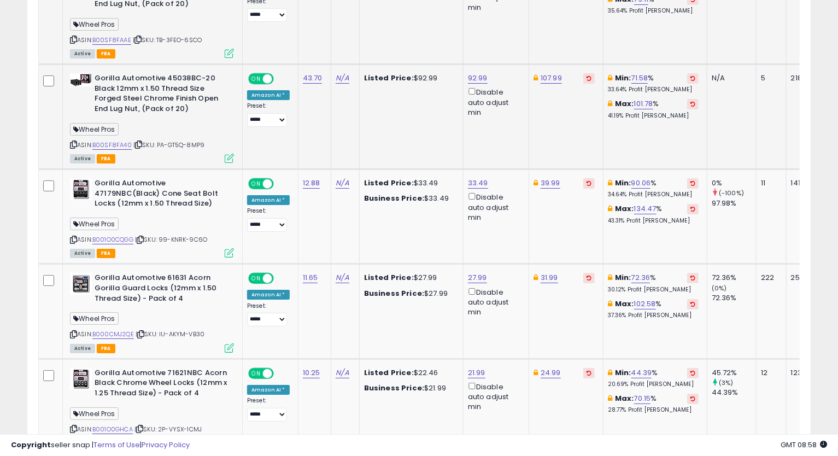
scroll to position [2349, 0]
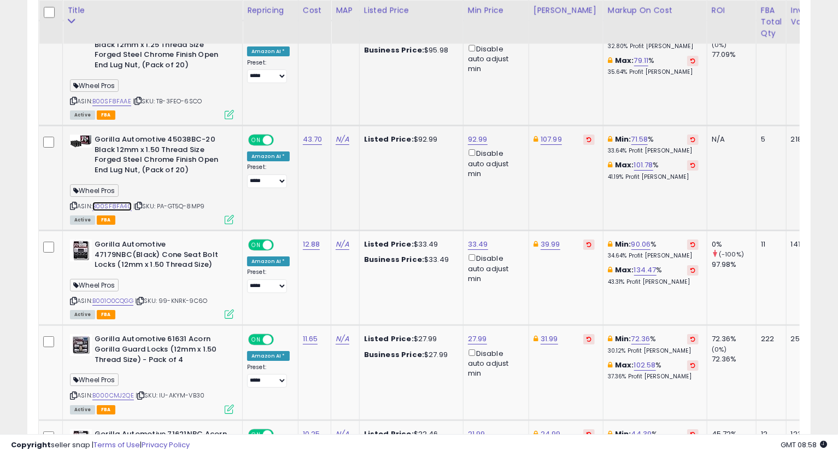
click at [110, 202] on link "B00SF8FA40" at bounding box center [111, 206] width 39 height 9
click at [75, 203] on icon at bounding box center [73, 206] width 7 height 6
click at [468, 134] on link "92.99" at bounding box center [478, 139] width 20 height 11
drag, startPoint x: 417, startPoint y: 72, endPoint x: 324, endPoint y: 92, distance: 95.1
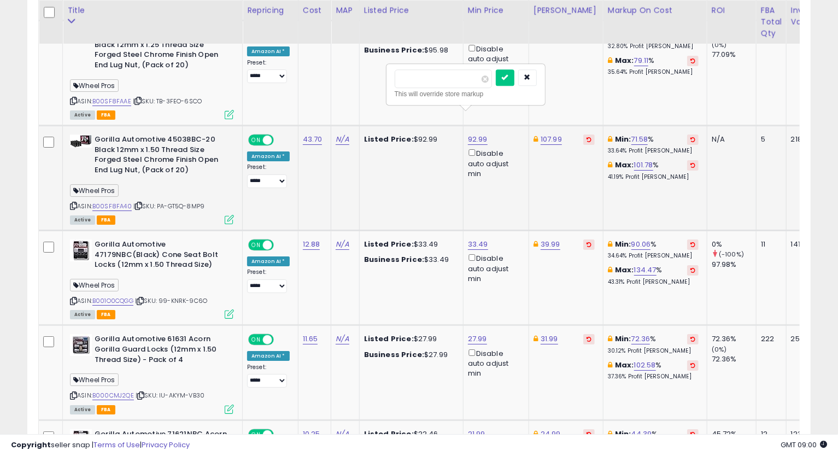
type input "*****"
click button "submit" at bounding box center [505, 77] width 19 height 16
click at [545, 134] on link "107.99" at bounding box center [551, 139] width 21 height 11
type input "*"
type input "*****"
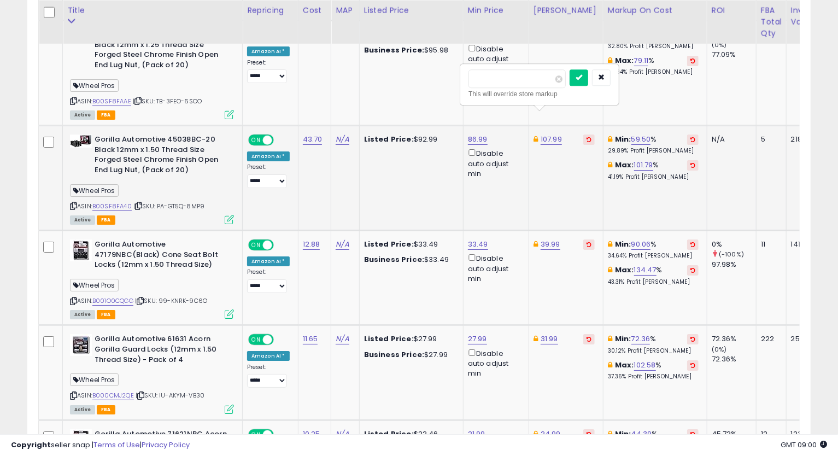
click button "submit" at bounding box center [579, 77] width 19 height 16
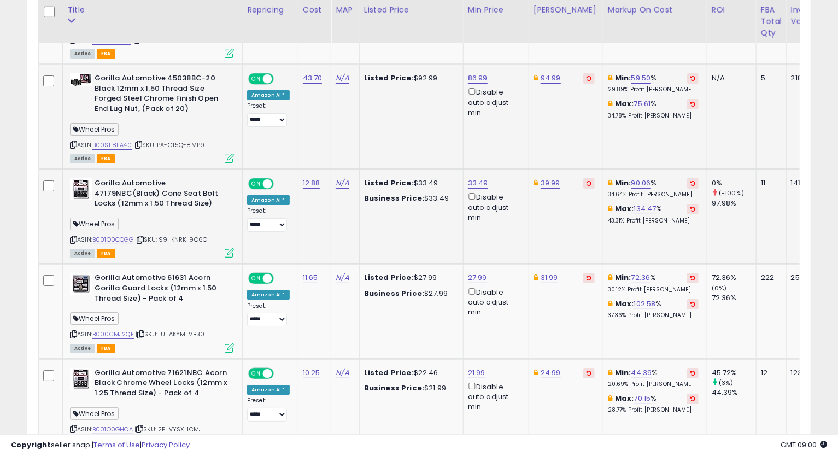
scroll to position [2471, 0]
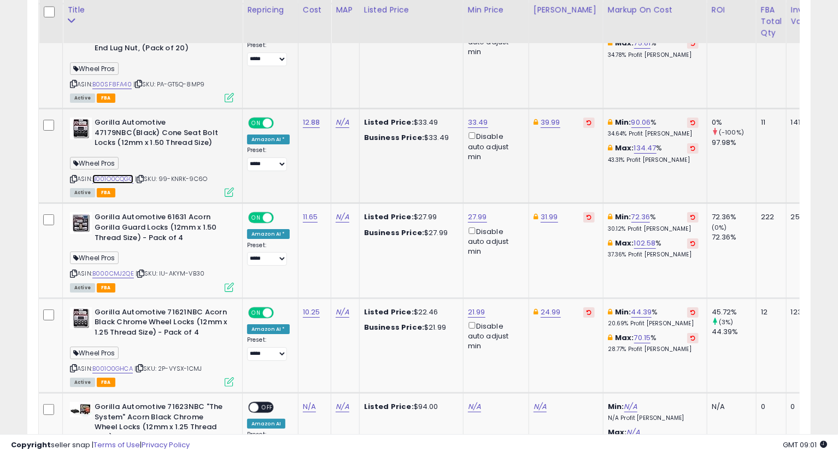
click at [127, 174] on link "B001O0CQGG" at bounding box center [112, 178] width 41 height 9
click at [550, 117] on link "39.99" at bounding box center [551, 122] width 20 height 11
type input "*****"
click button "submit" at bounding box center [578, 60] width 19 height 16
click at [72, 176] on icon at bounding box center [73, 179] width 7 height 6
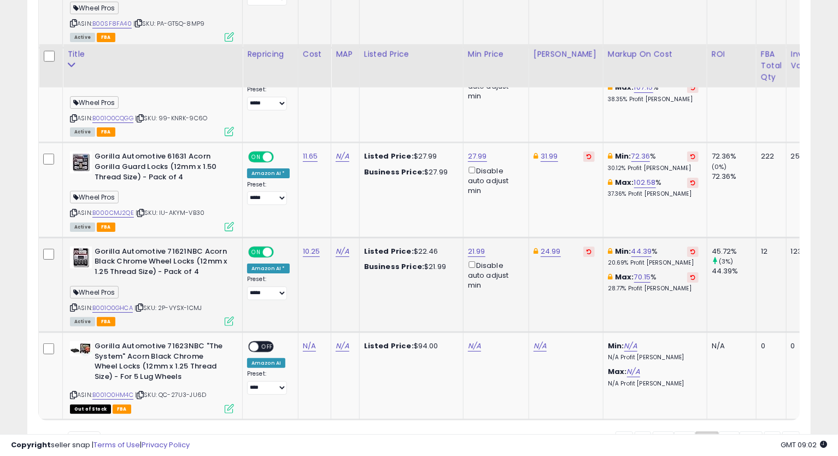
scroll to position [2576, 0]
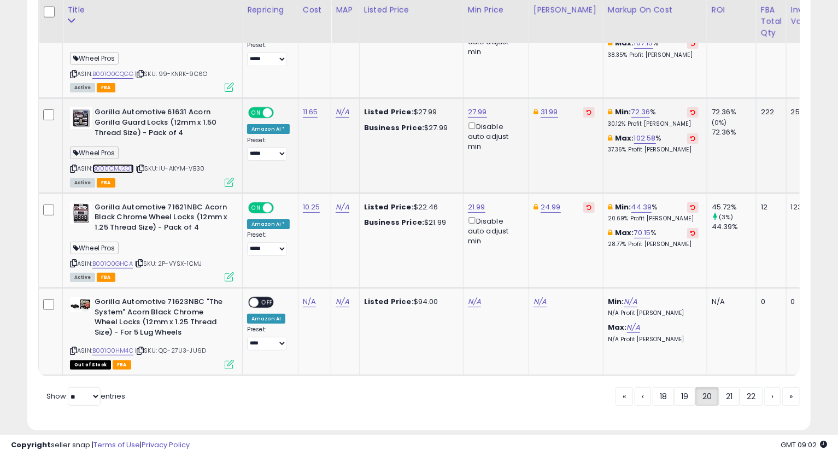
click at [114, 164] on link "B000CMJ2QE" at bounding box center [113, 168] width 42 height 9
click at [73, 166] on icon at bounding box center [73, 169] width 7 height 6
click at [550, 107] on link "31.99" at bounding box center [549, 112] width 17 height 11
type input "*****"
click button "submit" at bounding box center [577, 50] width 19 height 16
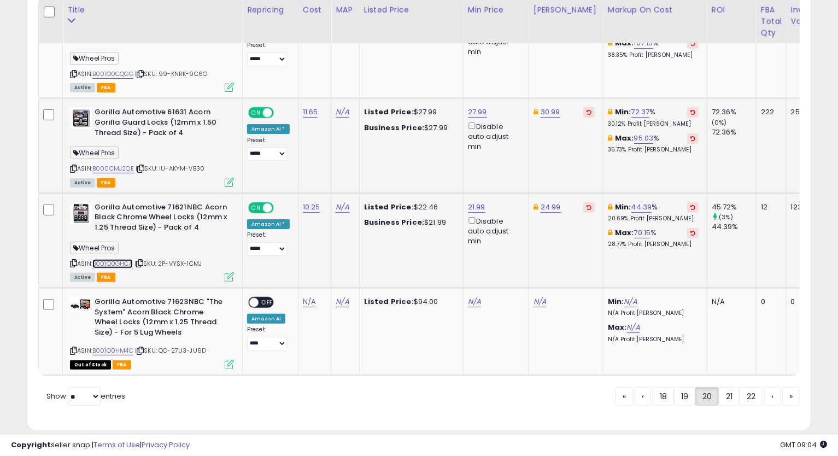
click at [111, 259] on link "B001O0GHCA" at bounding box center [112, 263] width 40 height 9
click at [71, 260] on icon at bounding box center [73, 263] width 7 height 6
click at [548, 202] on link "24.99" at bounding box center [551, 207] width 20 height 11
type input "*****"
click button "submit" at bounding box center [578, 144] width 19 height 16
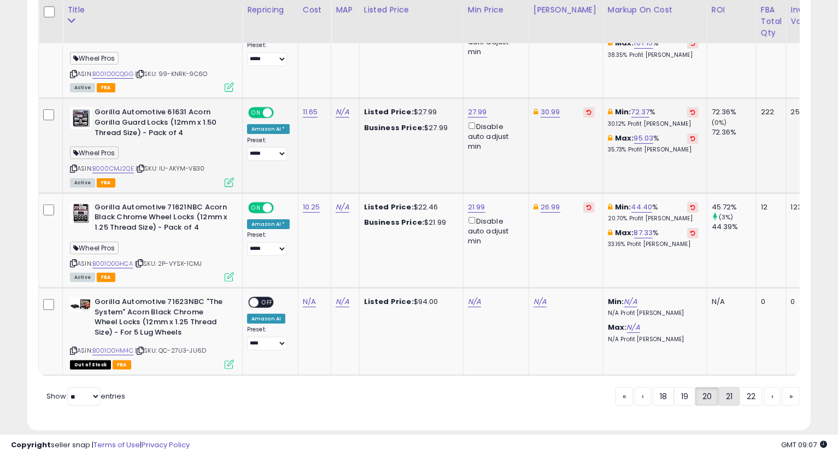
click at [731, 387] on link "21" at bounding box center [729, 396] width 21 height 19
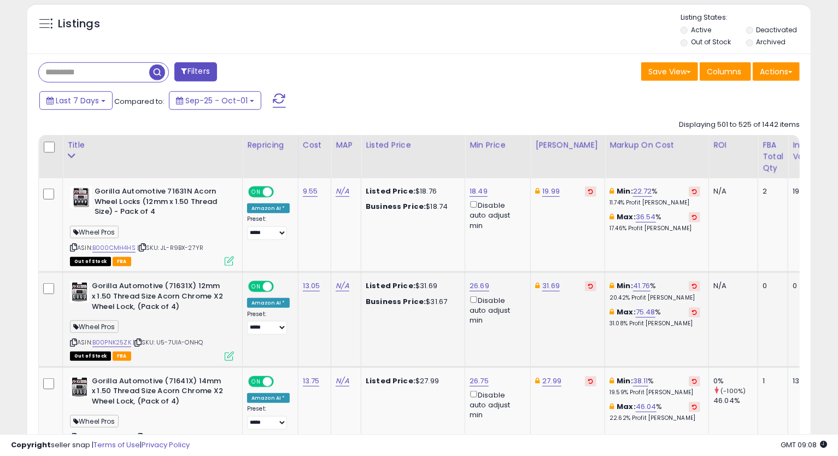
scroll to position [457, 0]
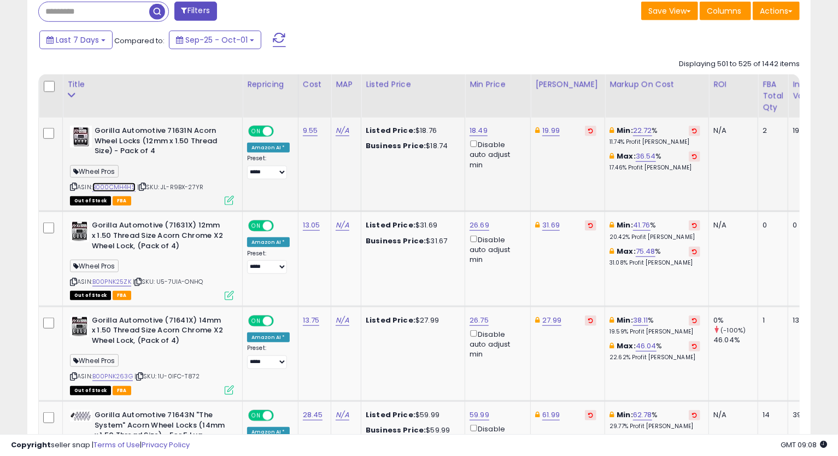
click at [125, 189] on link "B000CMH4HS" at bounding box center [113, 187] width 43 height 9
